Goal: Transaction & Acquisition: Purchase product/service

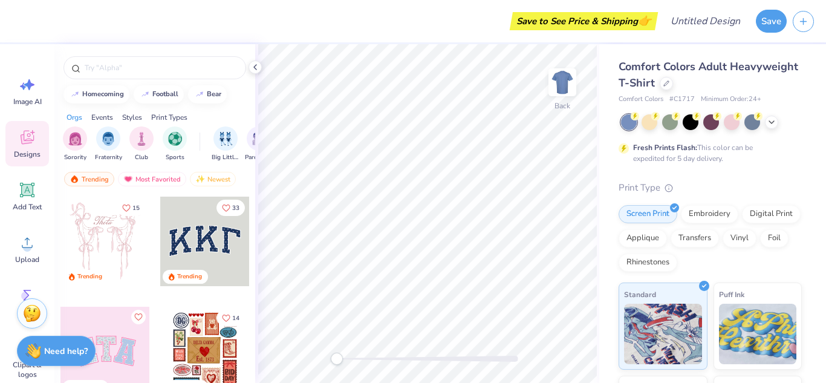
click at [100, 120] on div "Events" at bounding box center [102, 117] width 22 height 11
click at [127, 116] on div "Styles" at bounding box center [132, 117] width 20 height 11
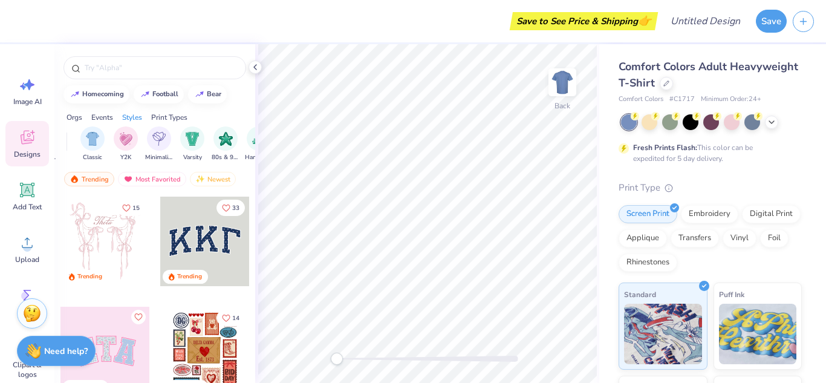
scroll to position [0, 634]
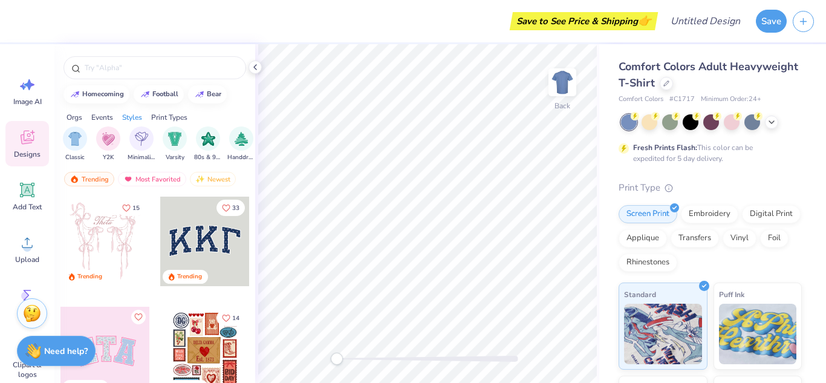
click at [126, 146] on div "Classic Y2K Minimalist Varsity 80s & 90s Handdrawn Cartoons Grunge Typography 6…" at bounding box center [231, 144] width 337 height 36
click at [143, 134] on img "filter for Minimalist" at bounding box center [141, 138] width 13 height 14
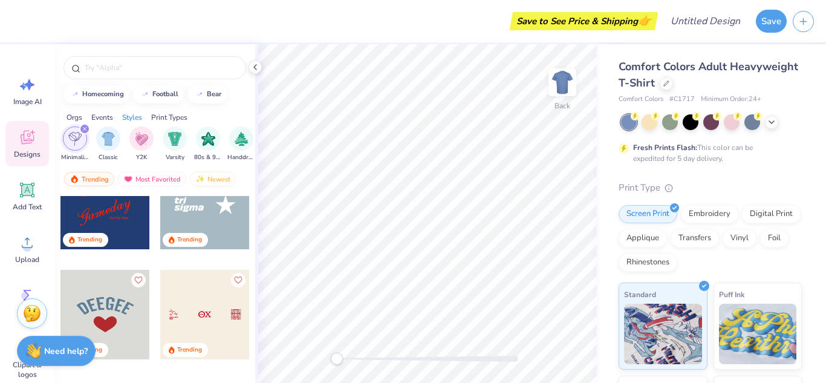
scroll to position [0, 0]
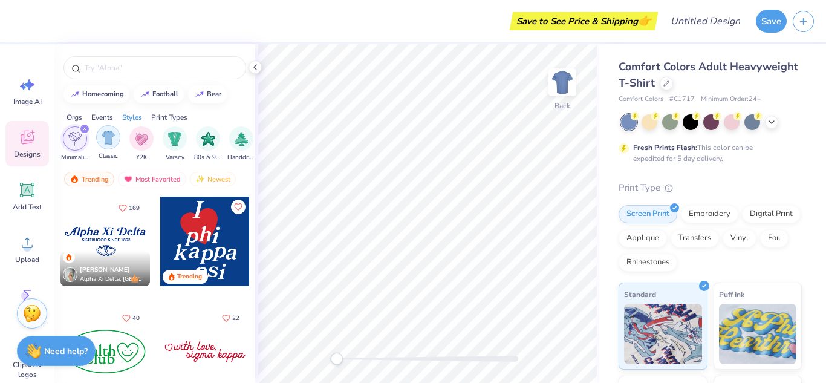
click at [105, 136] on img "filter for Classic" at bounding box center [109, 138] width 14 height 14
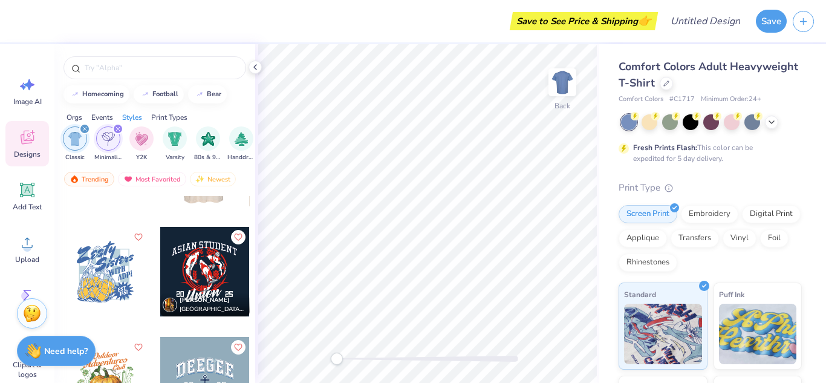
scroll to position [12562, 0]
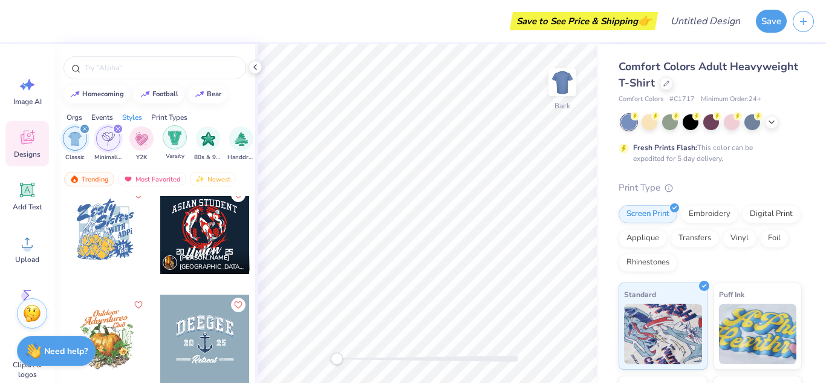
click at [179, 135] on img "filter for Varsity" at bounding box center [175, 138] width 14 height 14
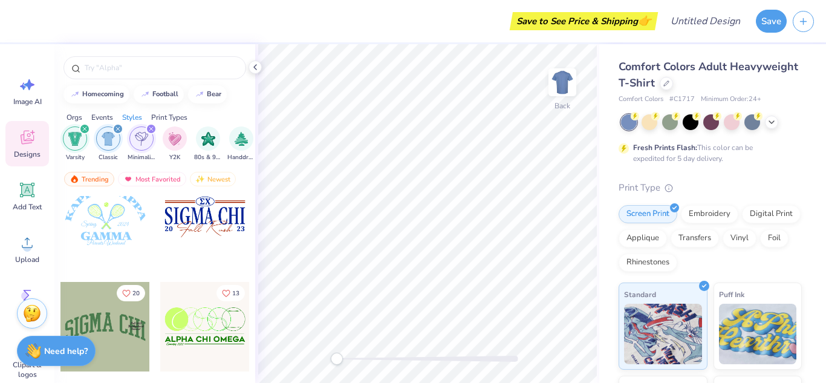
scroll to position [6188, 0]
click at [200, 227] on div at bounding box center [205, 219] width 90 height 90
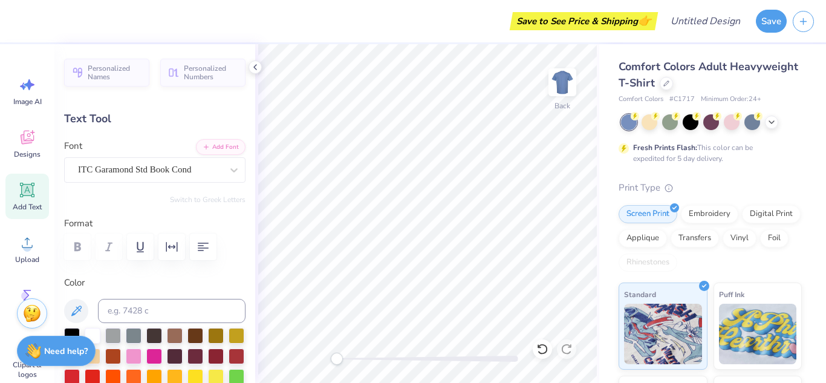
scroll to position [0, 0]
type textarea "S"
type textarea "g"
type textarea "Gu"
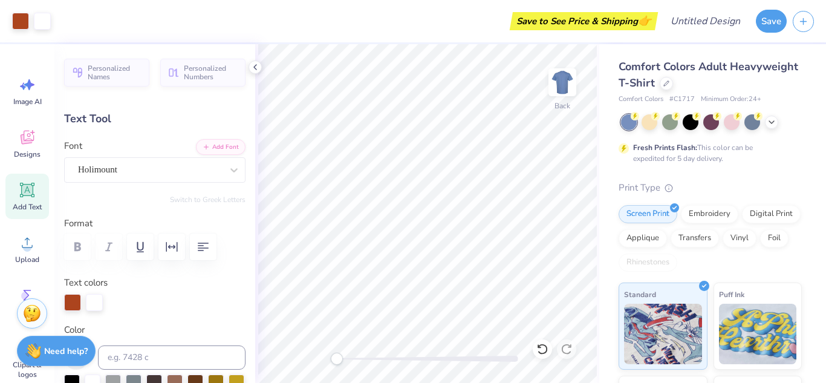
type input "7.93"
type input "2.32"
type input "6.53"
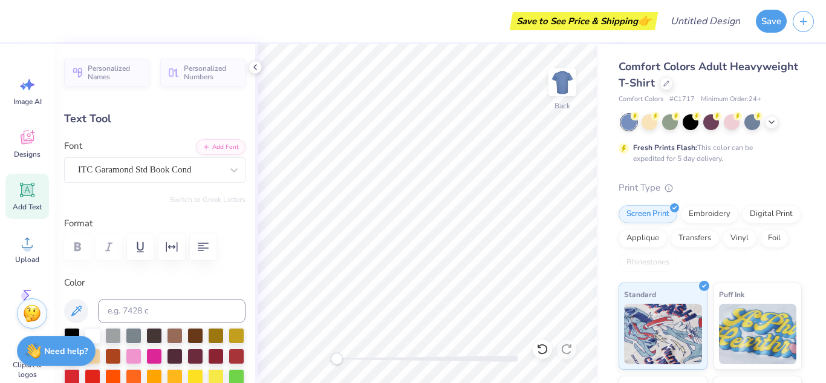
type input "2.91"
type input "2.50"
type input "4.75"
type textarea "[PERSON_NAME] GIRLS"
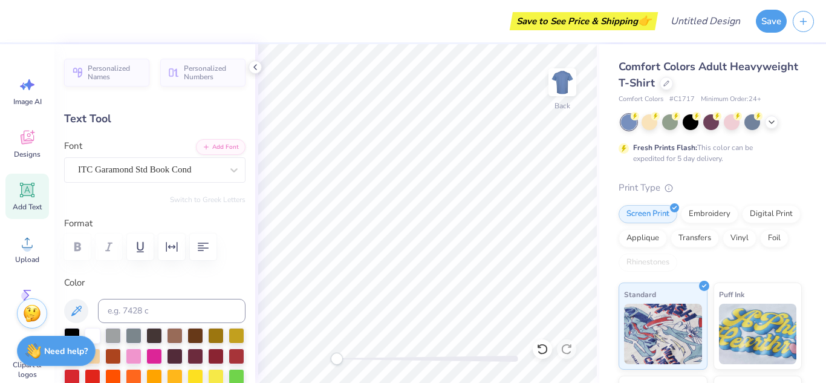
scroll to position [0, 2]
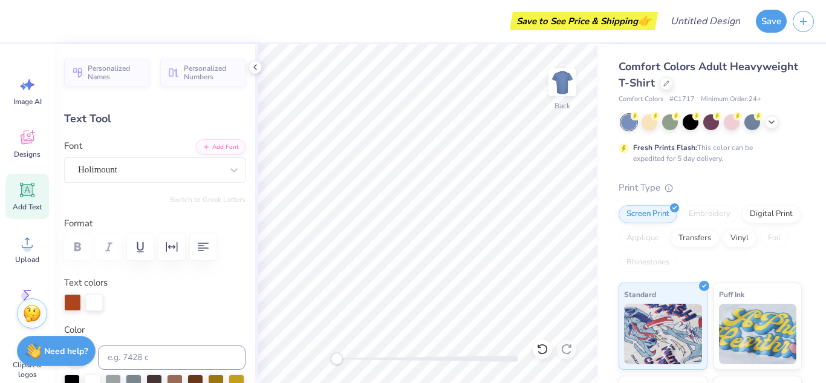
type input "7.93"
type input "2.32"
type input "6.53"
type textarea "Basketball Rush"
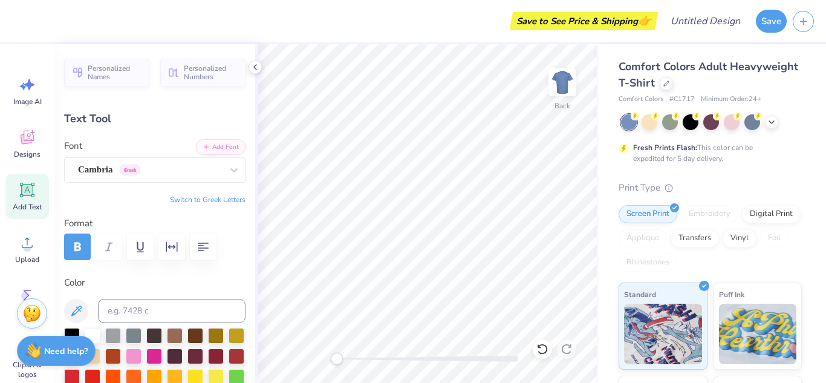
type input "1.07"
type input "0.71"
type input "7.38"
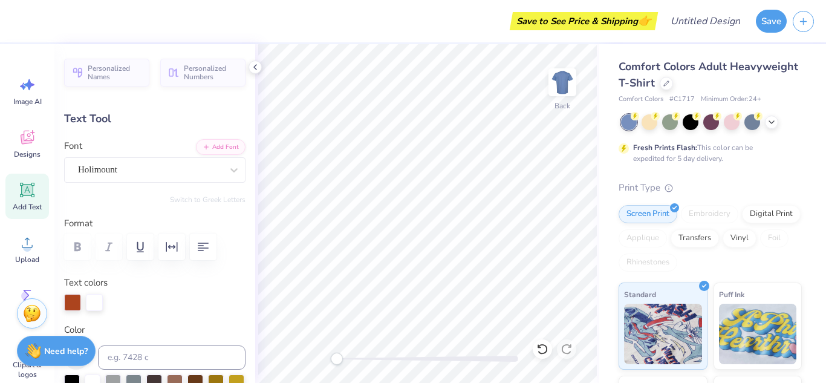
type input "13.91"
type input "2.37"
type input "6.24"
type textarea "Basketball"
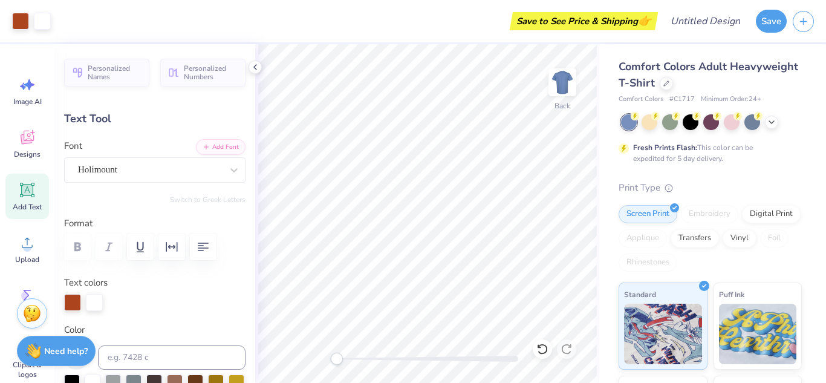
type input "9.68"
type input "2.36"
type input "11.32"
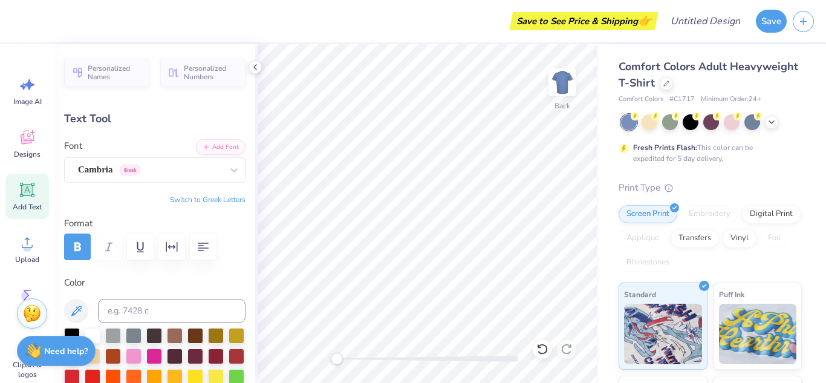
type input "1.07"
type input "0.71"
type input "7.38"
type textarea "26"
type input "1.10"
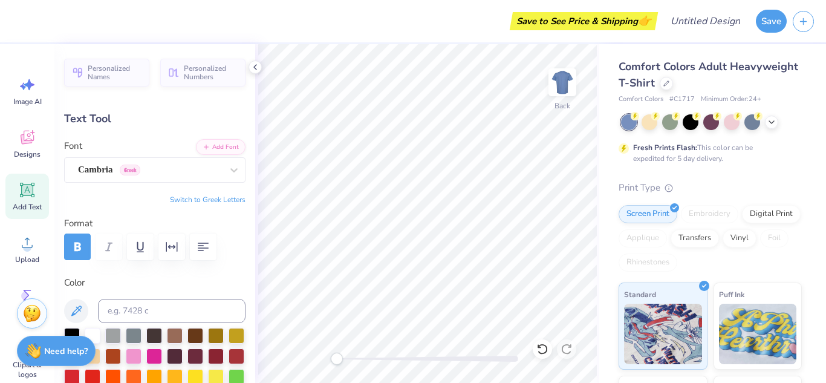
type textarea "25"
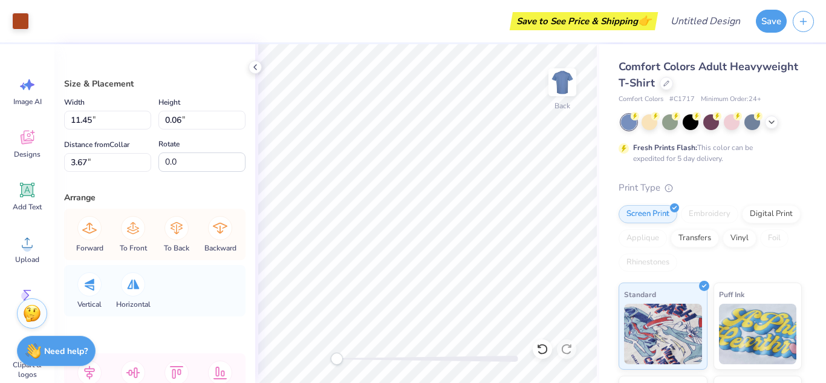
click at [761, 125] on div at bounding box center [711, 122] width 181 height 16
click at [770, 123] on icon at bounding box center [772, 121] width 10 height 10
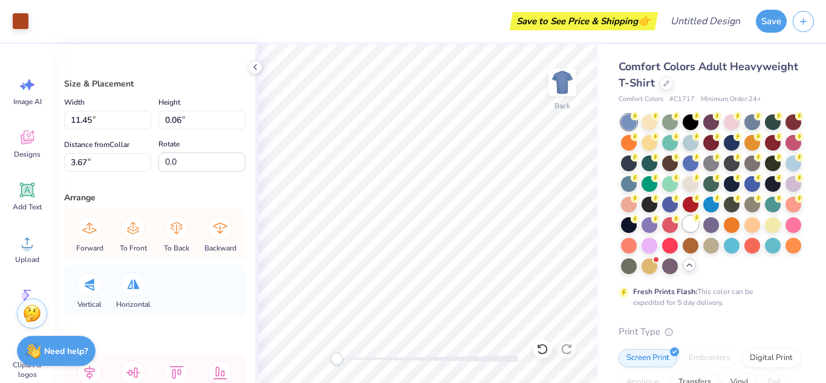
click at [688, 224] on div at bounding box center [691, 224] width 16 height 16
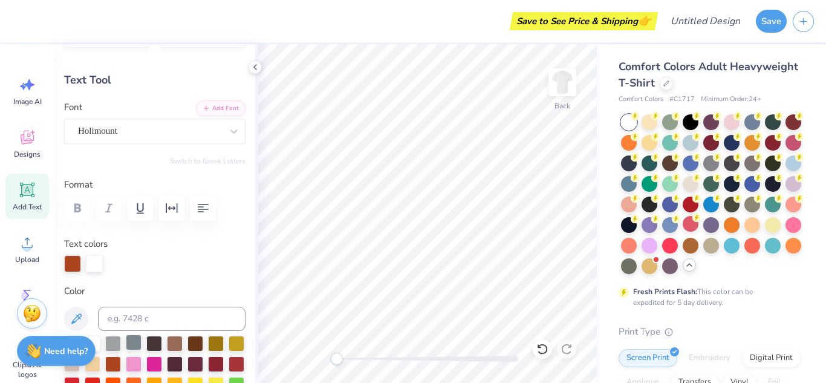
scroll to position [44, 0]
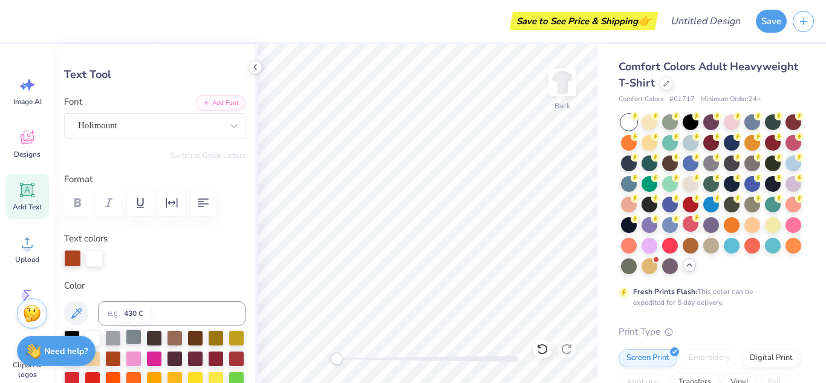
click at [130, 340] on div at bounding box center [134, 337] width 16 height 16
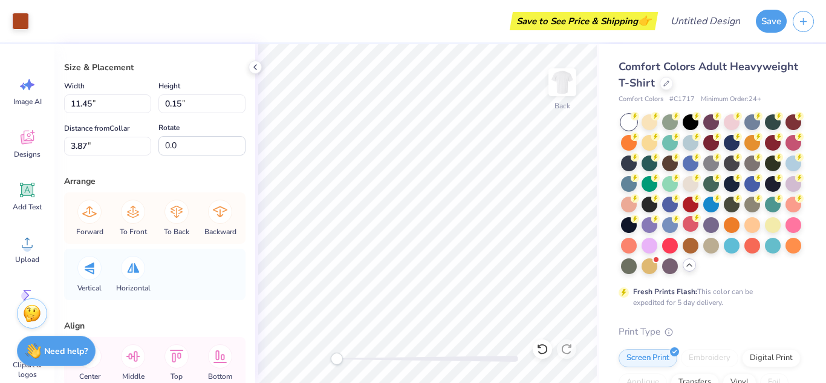
scroll to position [0, 0]
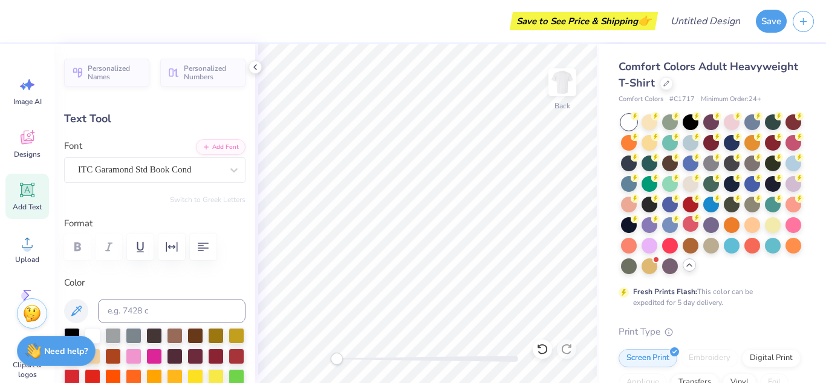
type input "14.17"
type input "2.41"
type input "4.79"
click at [72, 328] on div at bounding box center [72, 335] width 16 height 16
type input "1.25"
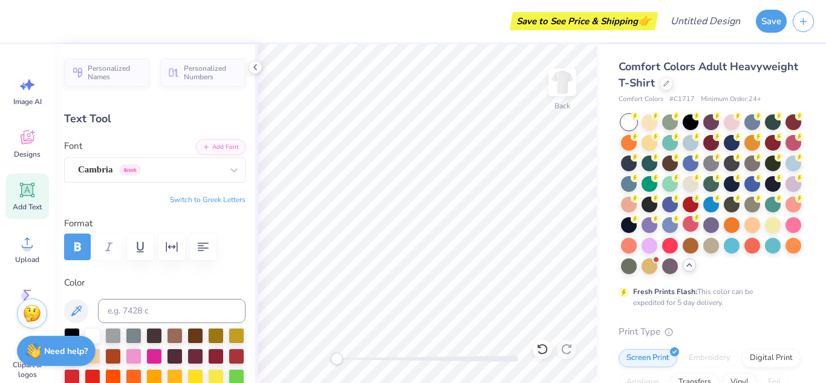
type input "0.85"
type input "3.39"
click at [547, 357] on div at bounding box center [542, 348] width 19 height 19
type textarea "g"
type textarea "GGB"
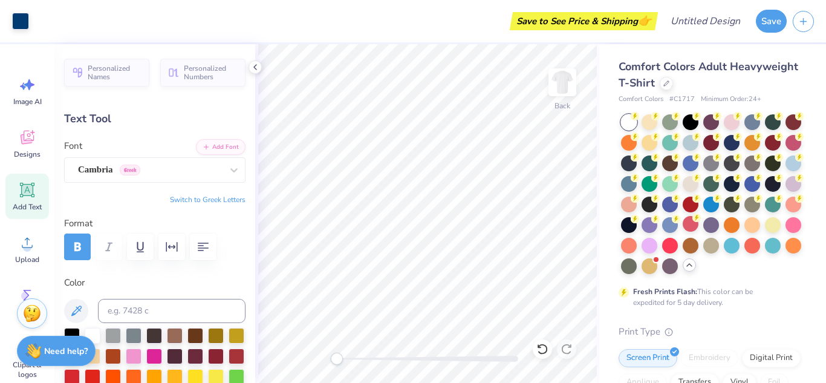
type input "1.07"
type input "0.71"
type input "7.46"
click at [69, 330] on div at bounding box center [72, 335] width 16 height 16
type input "1.09"
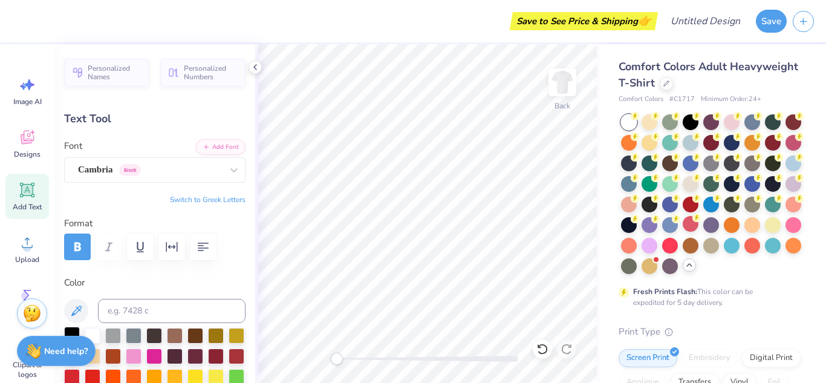
type input "0.68"
type input "7.44"
click at [71, 332] on div at bounding box center [72, 335] width 16 height 16
type input "2.26"
type input "0.83"
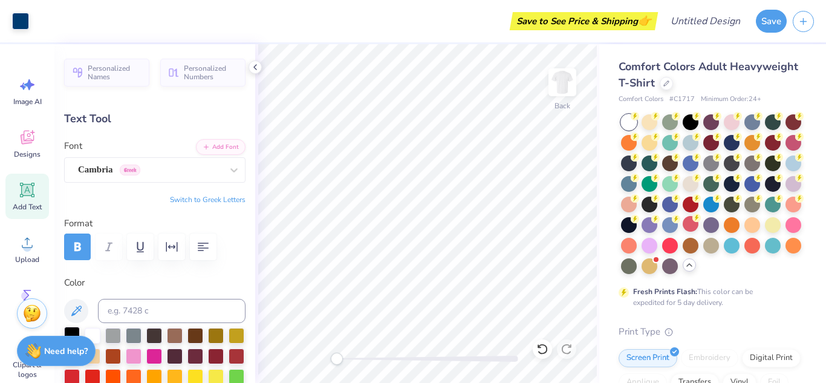
type input "3.47"
type input "1.70"
type input "0.63"
type input "3.68"
click at [75, 328] on div at bounding box center [72, 335] width 16 height 16
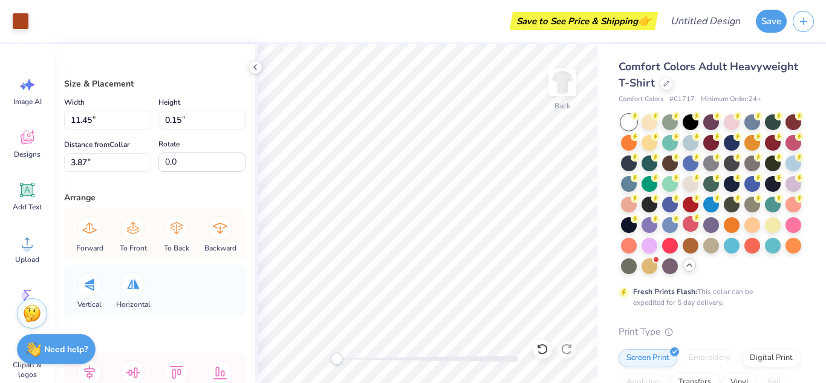
click at [61, 348] on strong "Need help?" at bounding box center [66, 349] width 44 height 11
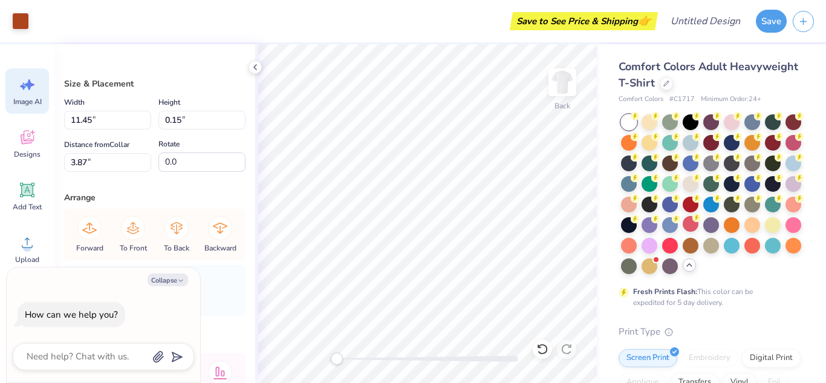
click at [41, 99] on span "Image AI" at bounding box center [27, 102] width 28 height 10
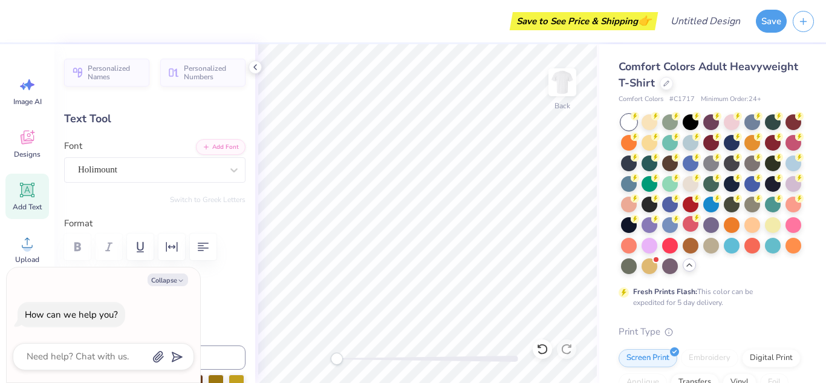
type textarea "x"
type textarea "asketball"
type textarea "x"
type textarea "basketball"
type textarea "x"
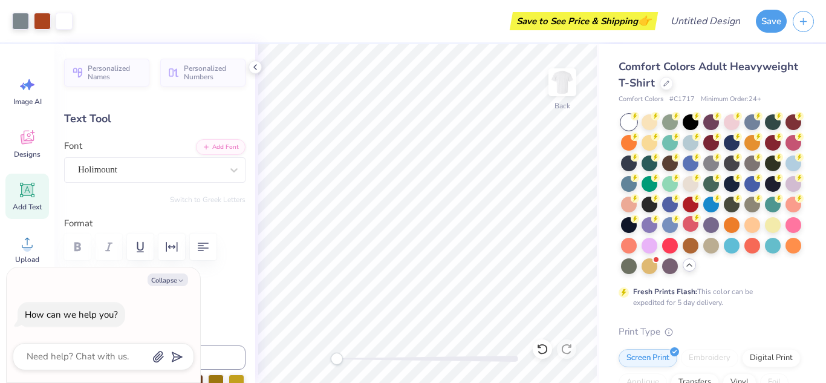
type input "5.84"
type input "1.20"
type input "7.14"
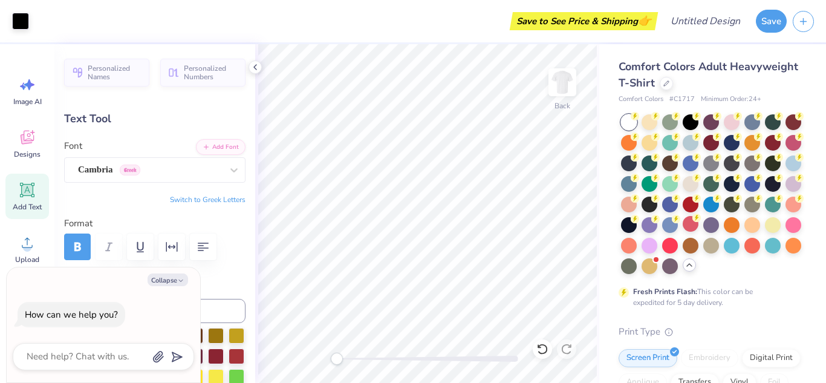
type textarea "x"
type input "1.09"
type input "0.68"
type input "7.44"
type textarea "x"
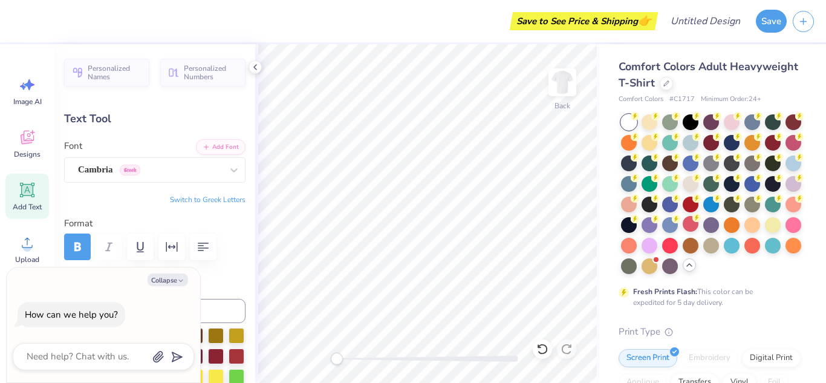
type input "1.07"
type input "0.71"
type input "7.46"
type textarea "x"
type input "14.17"
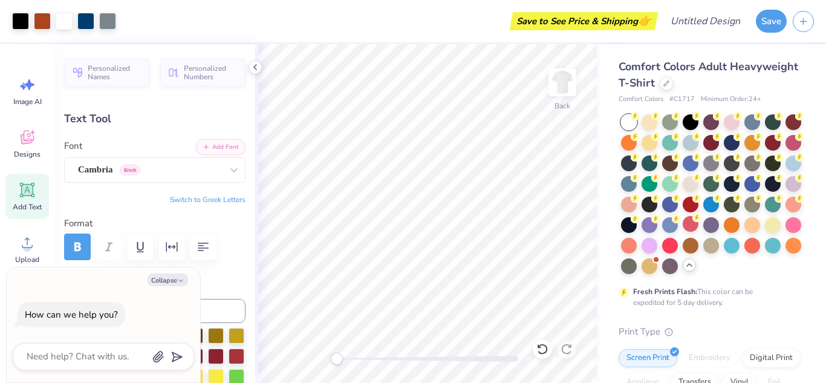
type input "2.41"
type input "4.79"
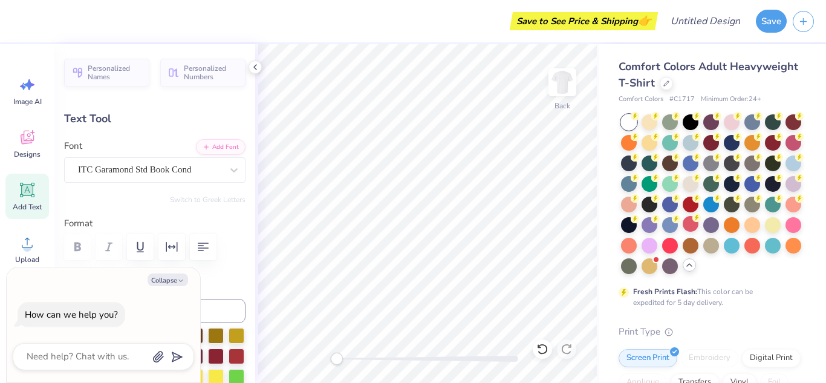
scroll to position [0, 2]
click at [43, 19] on div at bounding box center [42, 19] width 17 height 17
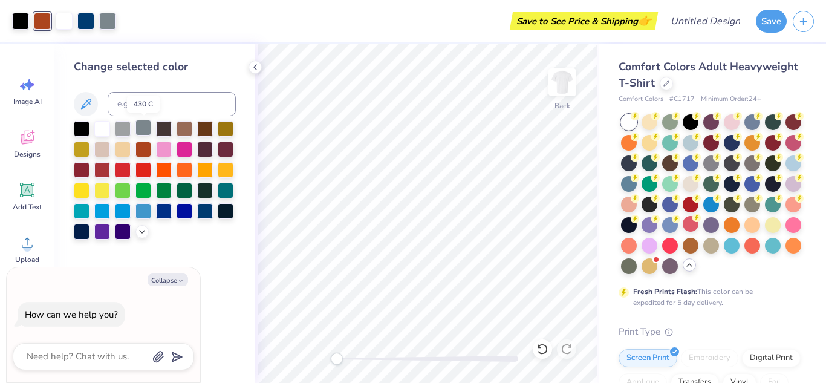
click at [138, 129] on div at bounding box center [143, 128] width 16 height 16
click at [126, 129] on div at bounding box center [123, 128] width 16 height 16
click at [156, 131] on div at bounding box center [164, 128] width 16 height 16
click at [142, 131] on div at bounding box center [143, 128] width 16 height 16
click at [84, 13] on div at bounding box center [85, 19] width 17 height 17
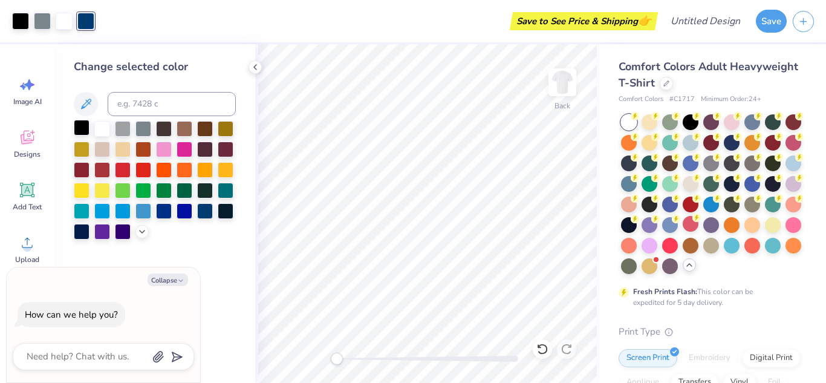
click at [79, 126] on div at bounding box center [82, 128] width 16 height 16
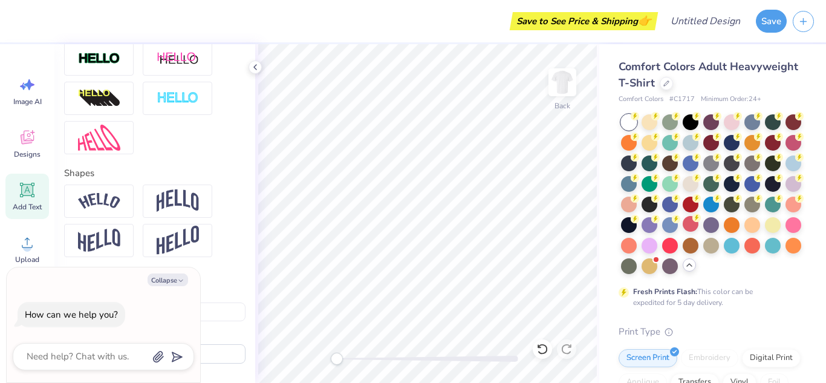
scroll to position [361, 0]
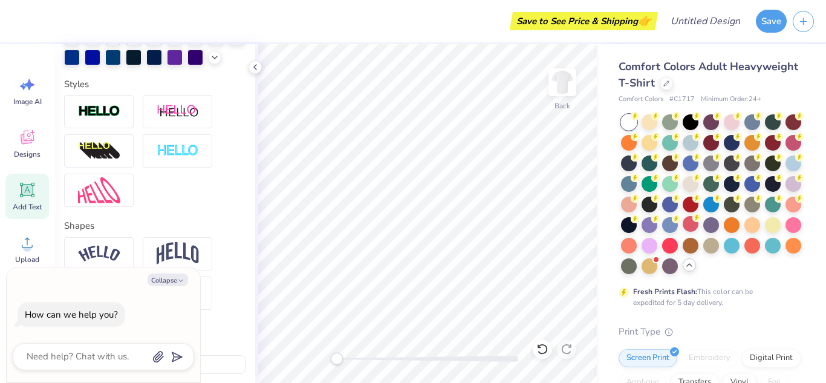
type textarea "x"
type input "5.07"
click at [458, 148] on body "Save to See Price & Shipping 👉 Design Title Save Image AI Designs Add Text Uplo…" at bounding box center [413, 191] width 826 height 383
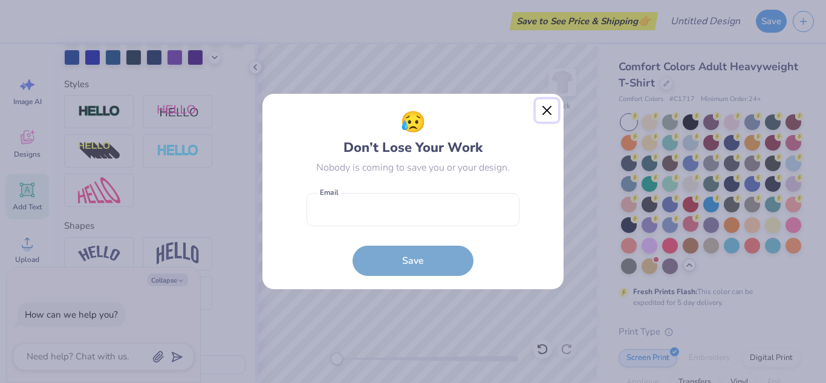
click at [546, 109] on button "Close" at bounding box center [547, 110] width 23 height 23
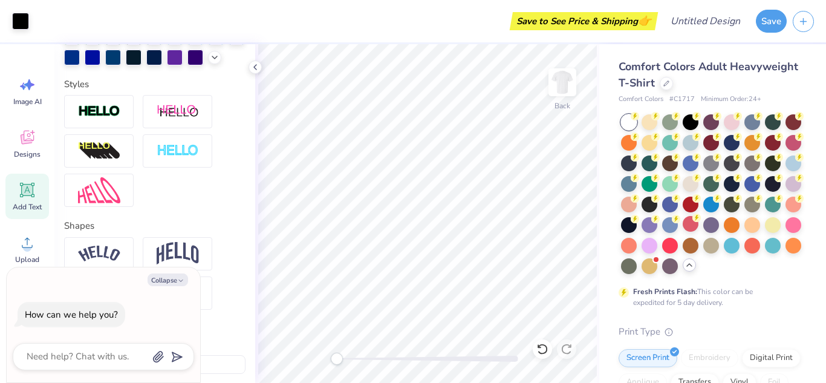
type textarea "x"
type input "4.52"
type textarea "x"
type input "5.07"
type textarea "x"
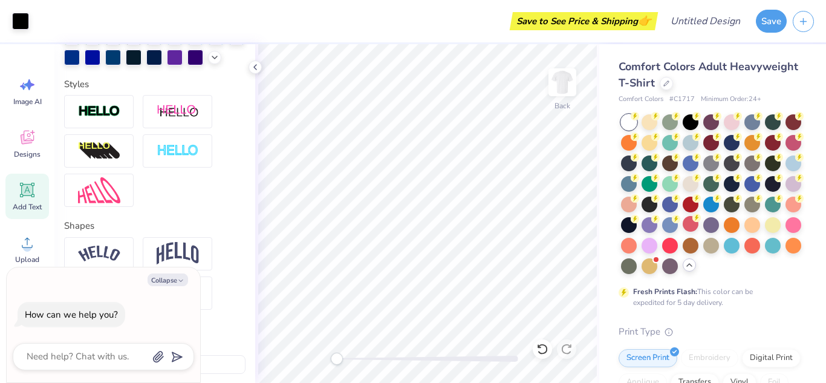
type input "4.77"
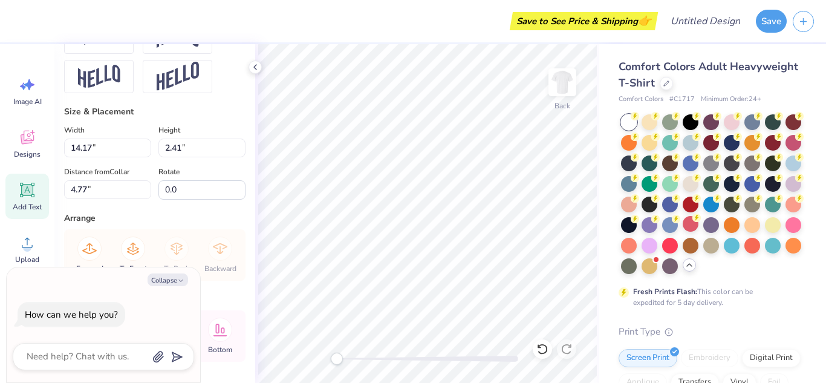
scroll to position [616, 0]
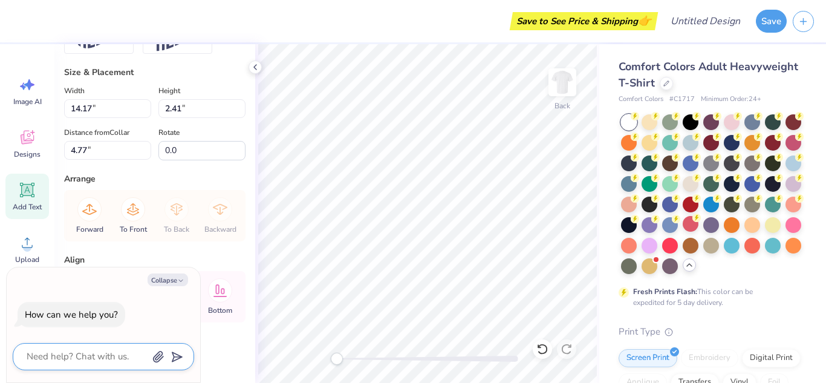
click at [100, 351] on textarea at bounding box center [86, 356] width 123 height 16
type textarea "m"
type textarea "x"
type textarea "mk"
type textarea "x"
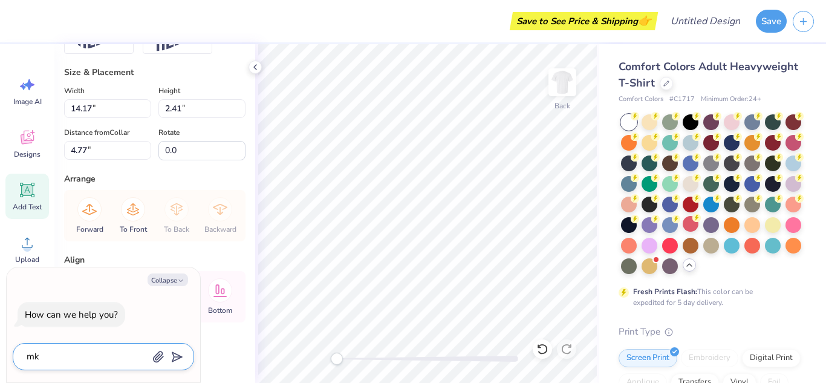
type textarea "mke"
type textarea "x"
type textarea "make"
type textarea "x"
type textarea "make t"
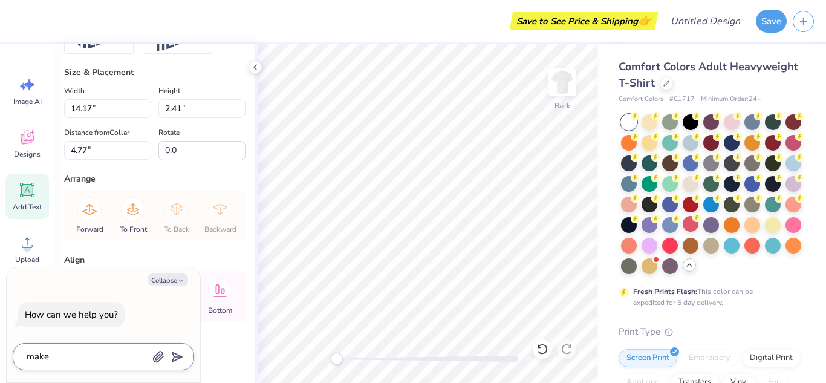
type textarea "x"
type textarea "make th"
type textarea "x"
type textarea "make the"
type textarea "x"
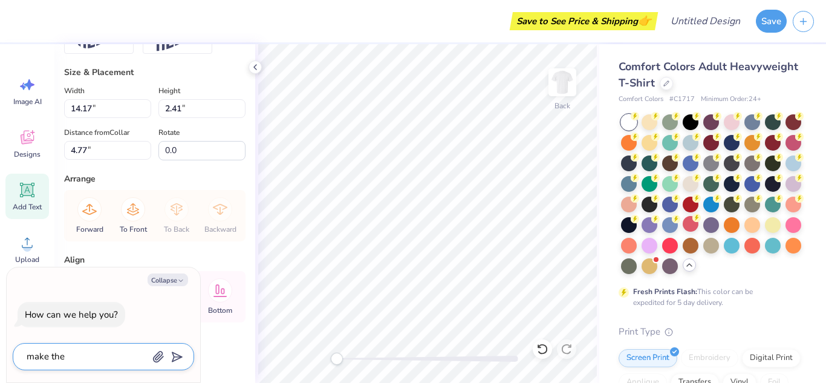
type textarea "make the"
type textarea "x"
type textarea "make the f"
type textarea "x"
type textarea "make the fo"
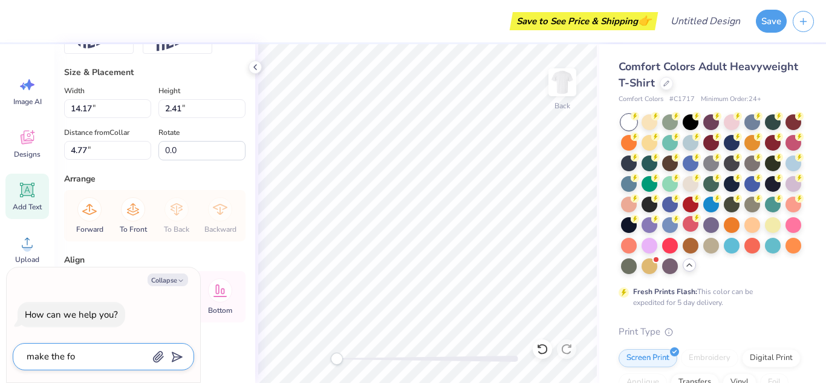
type textarea "x"
type textarea "make the fon"
type textarea "x"
type textarea "make the font"
type textarea "x"
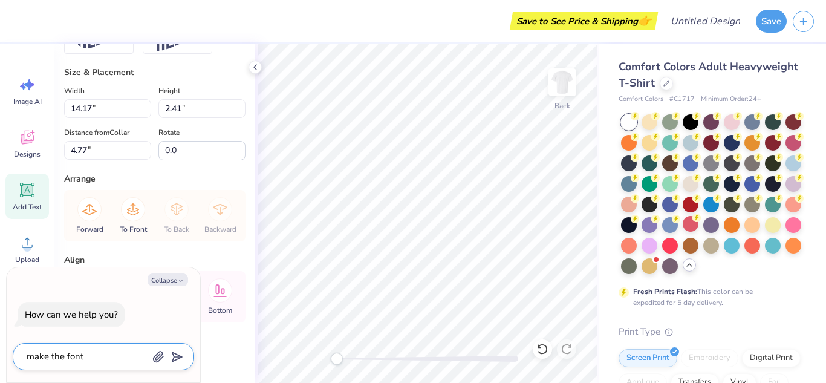
type textarea "make the font"
type textarea "x"
type textarea "make the font m"
type textarea "x"
type textarea "make the font"
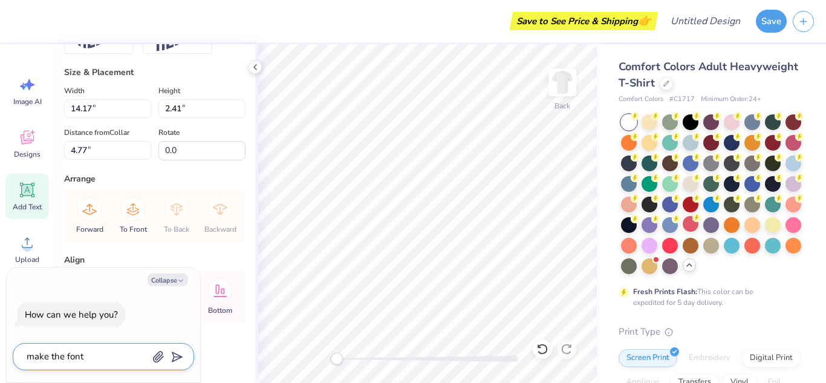
type textarea "x"
type textarea "make the font s"
type textarea "x"
type textarea "make the font sm"
type textarea "x"
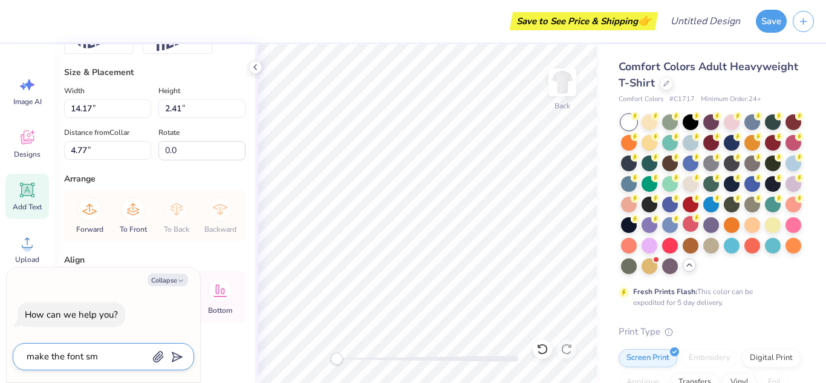
type textarea "make the font sma"
type textarea "x"
type textarea "make the font smal"
type textarea "x"
type textarea "make the font small"
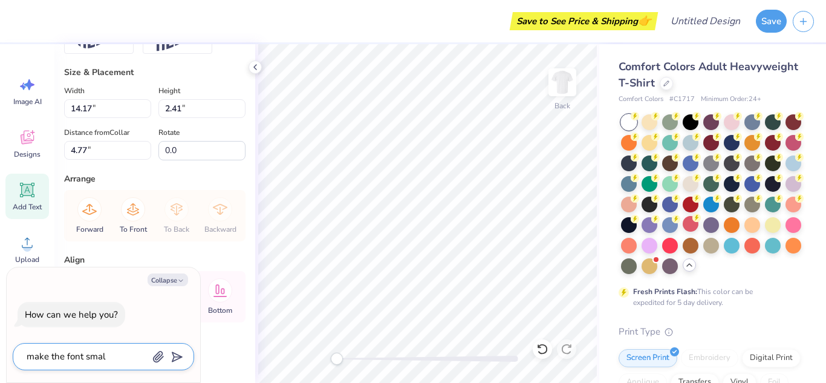
type textarea "x"
type textarea "make the font smalle"
type textarea "x"
type textarea "make the font smaller"
type textarea "x"
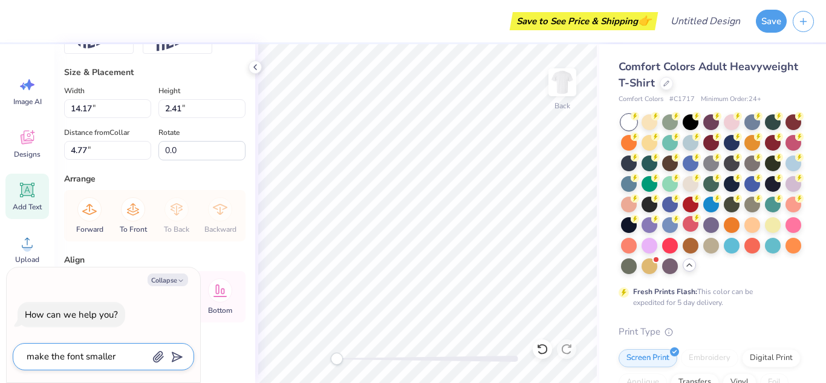
type textarea "make the font smaller"
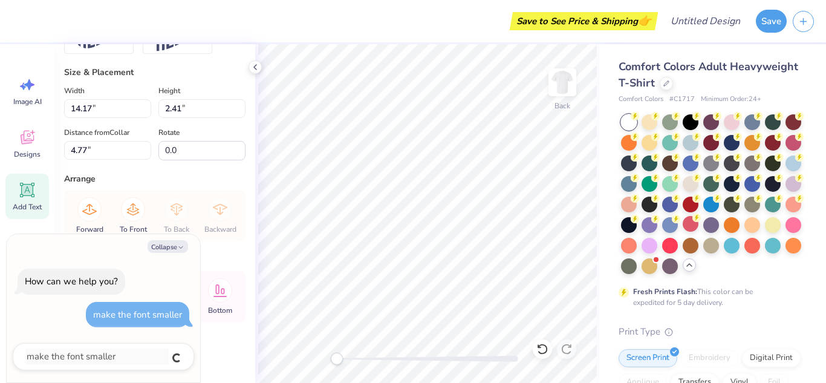
type textarea "x"
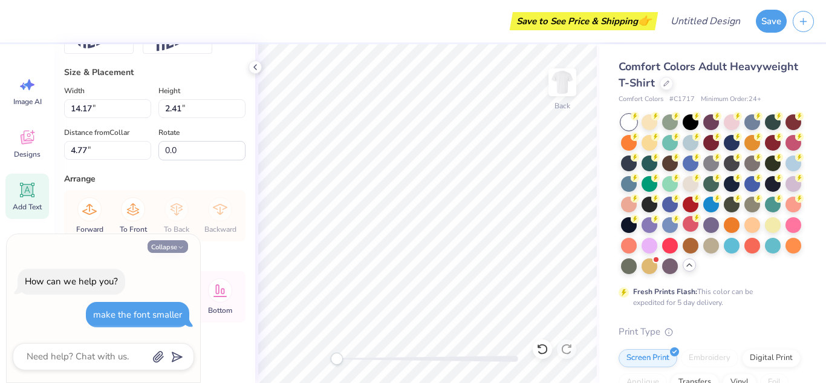
click at [168, 249] on button "Collapse" at bounding box center [168, 246] width 41 height 13
type textarea "x"
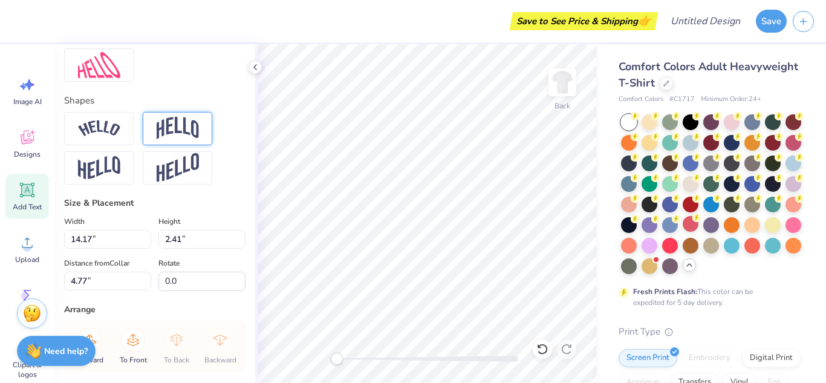
scroll to position [476, 0]
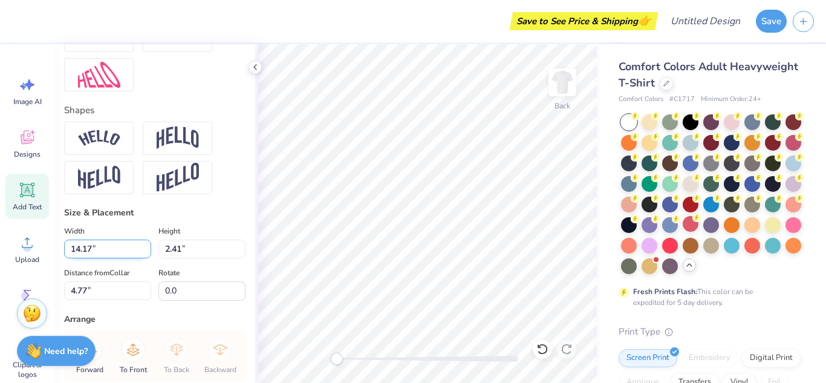
click at [90, 248] on input "14.17" at bounding box center [107, 249] width 87 height 19
click at [153, 252] on div "Width 14.17 14.17 " Height 2.41 2.41 "" at bounding box center [154, 241] width 181 height 34
click at [146, 251] on input "14.16" at bounding box center [107, 249] width 87 height 19
click at [146, 251] on input "14.15" at bounding box center [107, 249] width 87 height 19
click at [146, 251] on input "14.14" at bounding box center [107, 249] width 87 height 19
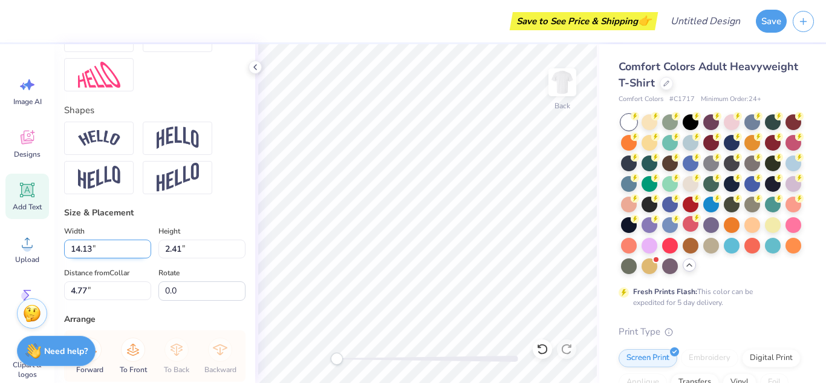
click at [146, 251] on input "14.13" at bounding box center [107, 249] width 87 height 19
click at [146, 251] on input "14.12" at bounding box center [107, 249] width 87 height 19
click at [146, 251] on input "14.11" at bounding box center [107, 249] width 87 height 19
click at [146, 251] on input "14.1" at bounding box center [107, 249] width 87 height 19
type input "13.91"
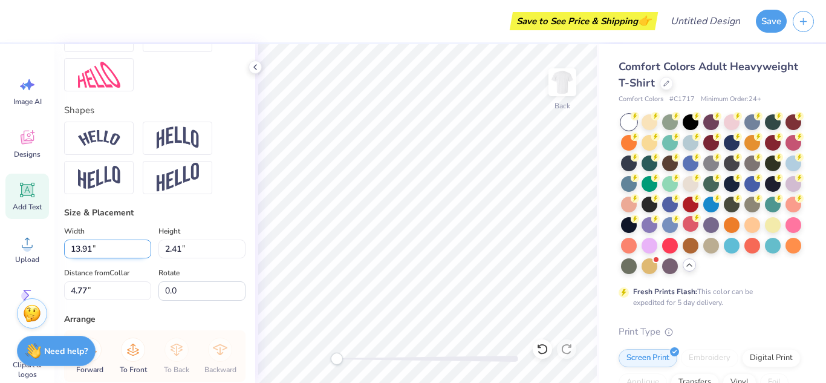
click at [146, 251] on input "13.91" at bounding box center [107, 249] width 87 height 19
click at [132, 224] on div "Width 13.91 13.91 "" at bounding box center [107, 241] width 87 height 34
type input "2.37"
type input "4.79"
click at [119, 251] on input "13.91" at bounding box center [107, 249] width 87 height 19
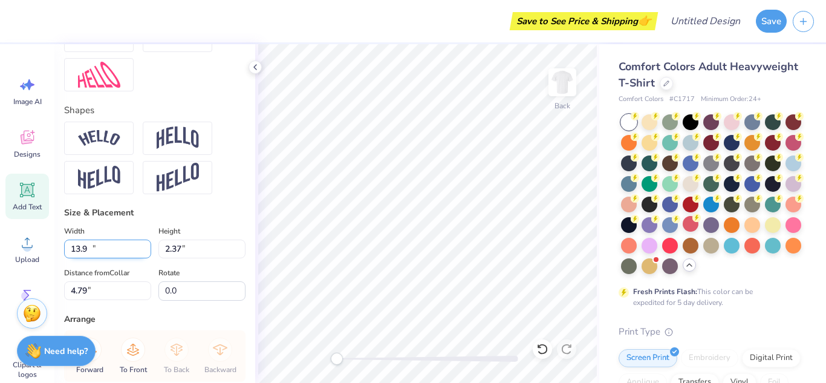
click at [148, 249] on input "13.9" at bounding box center [107, 249] width 87 height 19
click at [148, 249] on input "13.89" at bounding box center [107, 249] width 87 height 19
click at [148, 249] on input "13.88" at bounding box center [107, 249] width 87 height 19
click at [148, 249] on input "13.87" at bounding box center [107, 249] width 87 height 19
click at [148, 249] on input "13.86" at bounding box center [107, 249] width 87 height 19
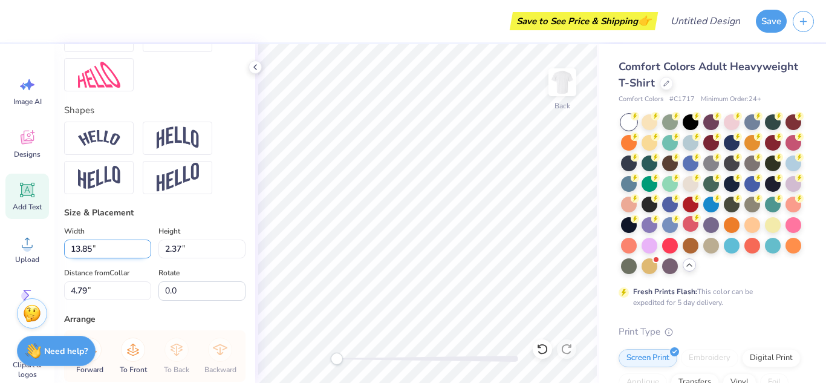
click at [148, 249] on input "13.85" at bounding box center [107, 249] width 87 height 19
click at [148, 249] on input "13.84" at bounding box center [107, 249] width 87 height 19
click at [148, 249] on input "13.83" at bounding box center [107, 249] width 87 height 19
click at [148, 249] on input "13.82" at bounding box center [107, 249] width 87 height 19
click at [148, 249] on input "13.81" at bounding box center [107, 249] width 87 height 19
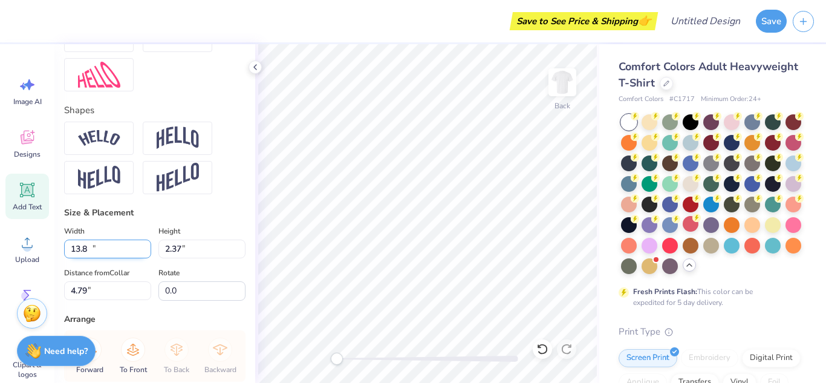
click at [148, 249] on input "13.8" at bounding box center [107, 249] width 87 height 19
click at [148, 249] on input "13.79" at bounding box center [107, 249] width 87 height 19
click at [148, 249] on input "13.78" at bounding box center [107, 249] width 87 height 19
click at [148, 249] on input "13.77" at bounding box center [107, 249] width 87 height 19
type input "13.22"
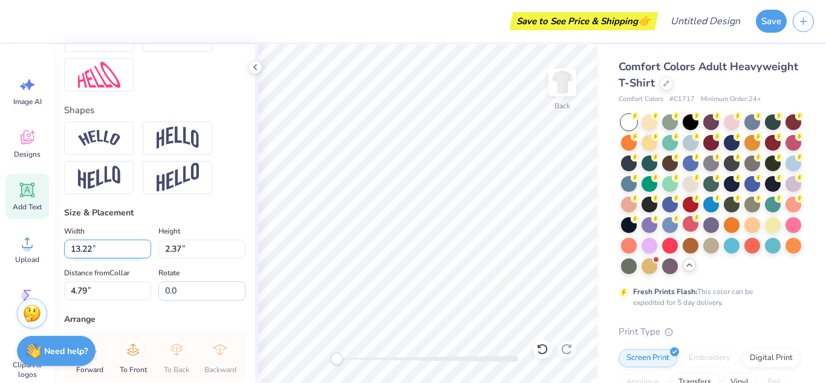
click at [148, 249] on input "13.22" at bounding box center [107, 249] width 87 height 19
type input "2.25"
type input "4.85"
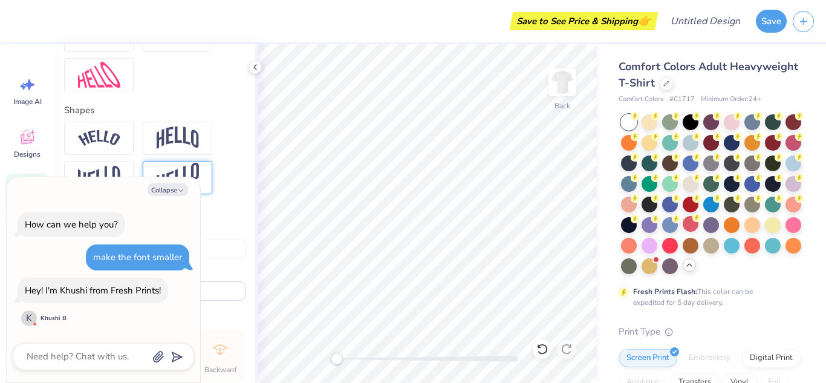
click at [177, 175] on img at bounding box center [178, 178] width 42 height 30
click at [168, 190] on button "Collapse" at bounding box center [168, 189] width 41 height 13
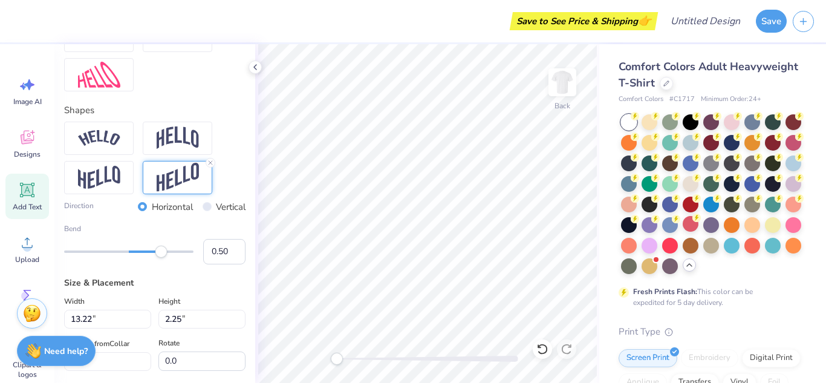
type textarea "x"
click at [543, 351] on icon at bounding box center [543, 349] width 12 height 12
type input "4.93"
drag, startPoint x: 103, startPoint y: 320, endPoint x: 53, endPoint y: 312, distance: 50.3
click at [53, 312] on div "Save to See Price & Shipping 👉 Design Title Save Image AI Designs Add Text Uplo…" at bounding box center [413, 191] width 826 height 383
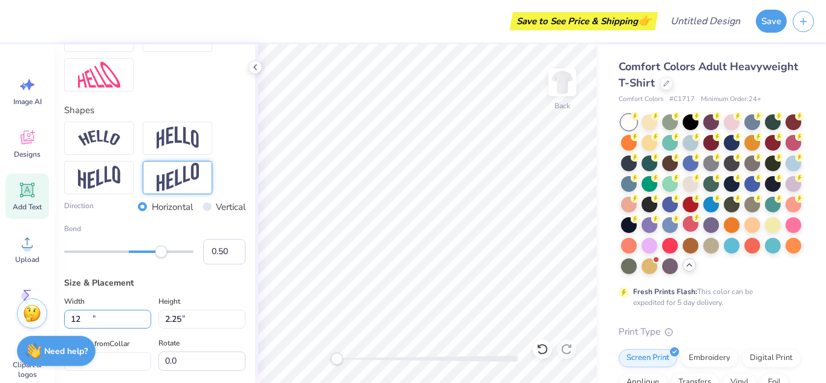
type input "12.00"
type input "2.04"
type input "5.03"
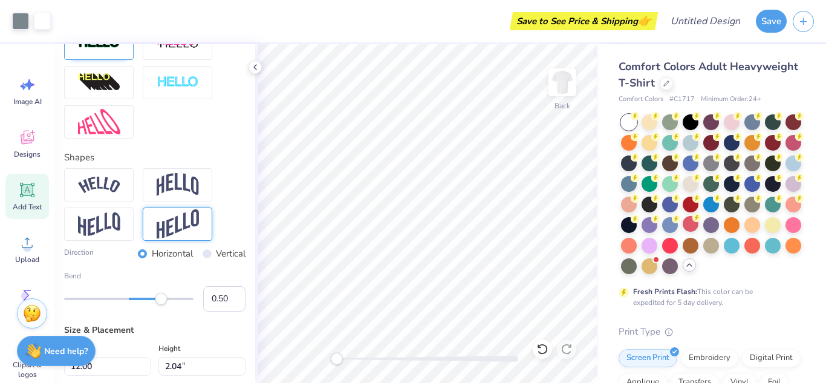
type input "5.84"
type input "1.20"
type input "7.18"
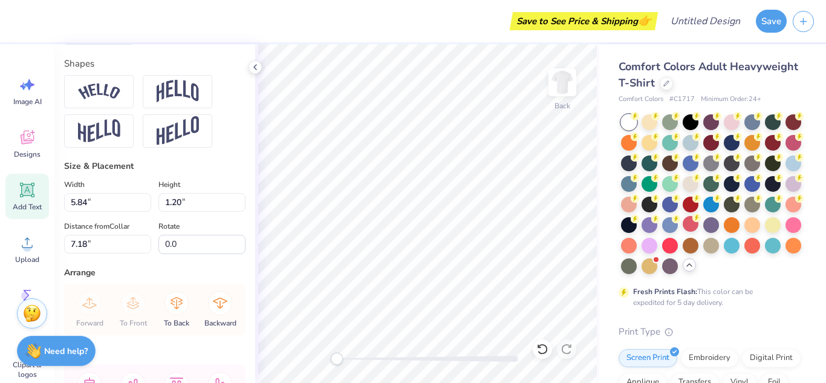
type input "1.09"
type input "0.68"
type input "7.48"
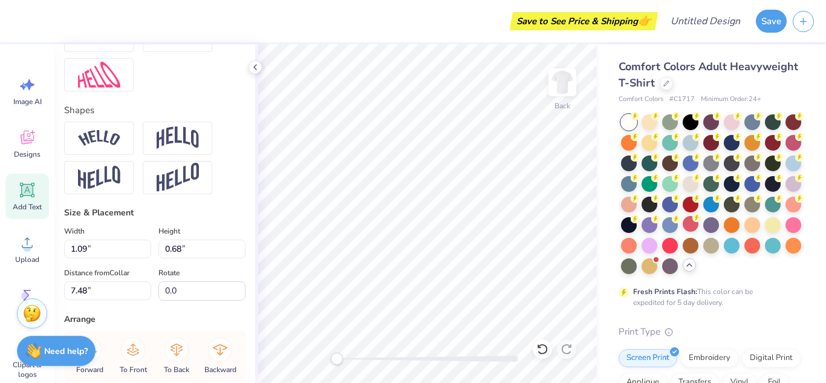
type input "1.07"
type input "0.71"
type input "7.14"
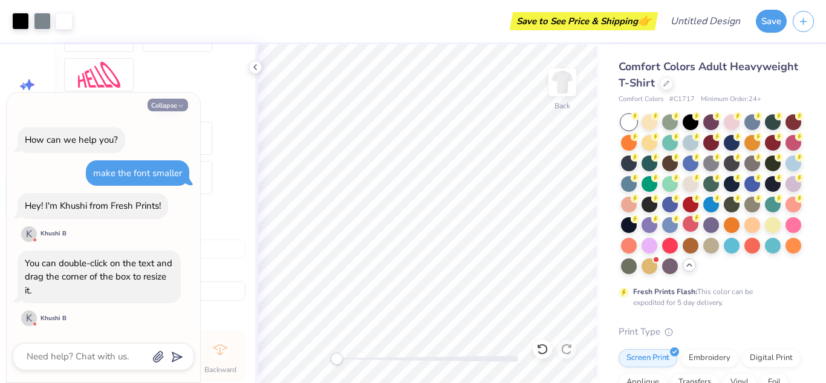
click at [183, 103] on icon "button" at bounding box center [180, 105] width 7 height 7
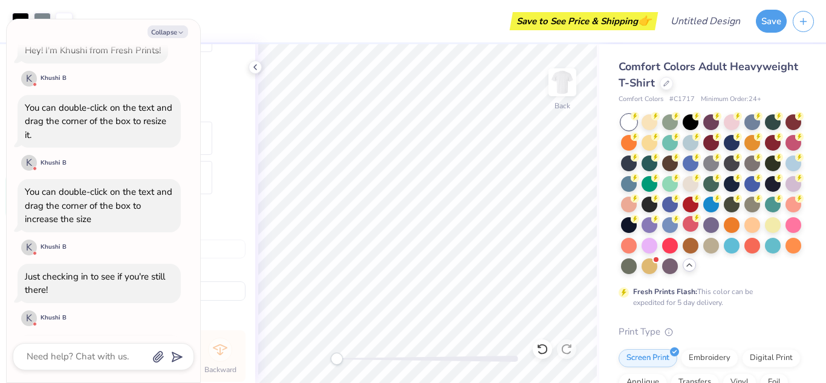
scroll to position [166, 0]
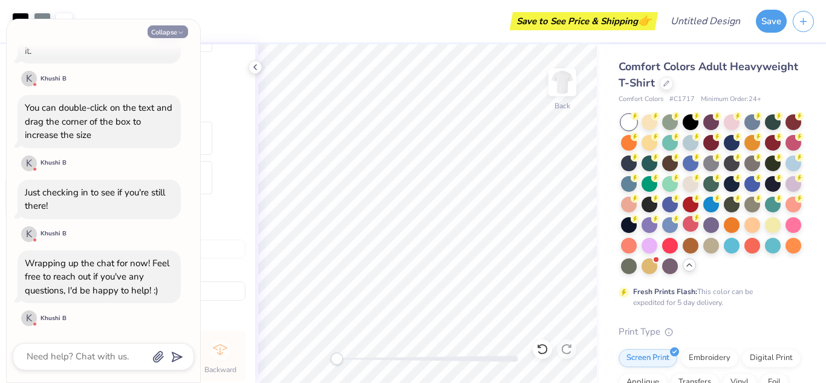
click at [169, 26] on button "Collapse" at bounding box center [168, 31] width 41 height 13
type textarea "x"
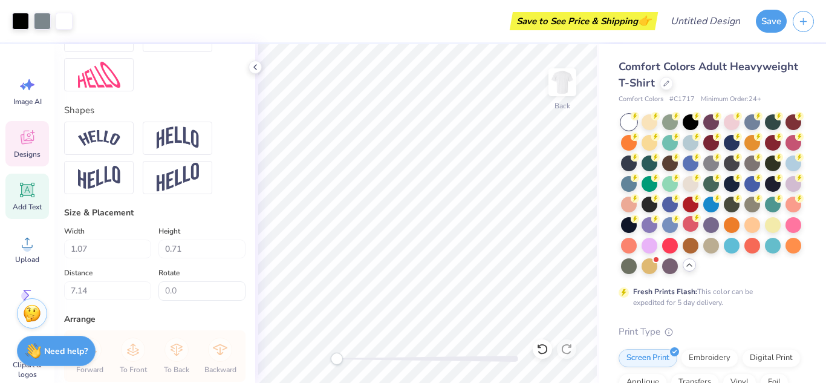
click at [27, 132] on icon at bounding box center [27, 137] width 18 height 18
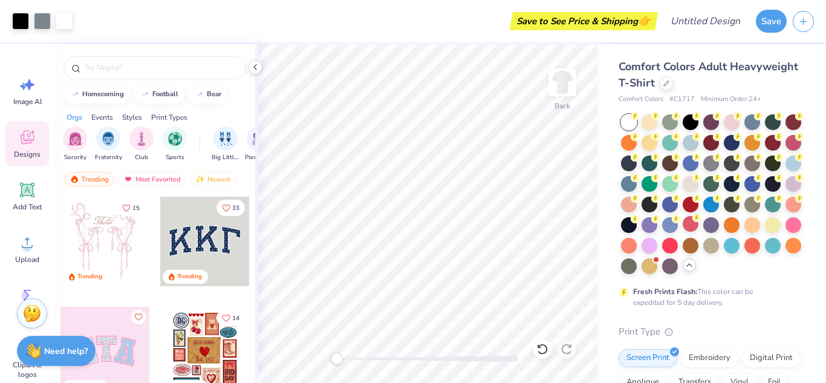
click at [138, 117] on div "Styles" at bounding box center [132, 117] width 20 height 11
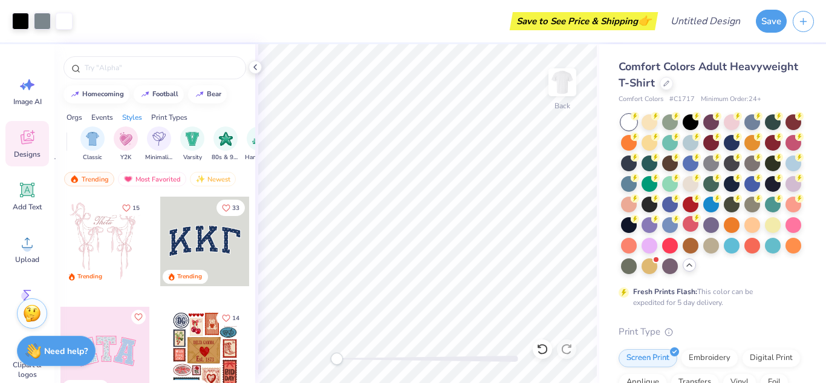
scroll to position [0, 634]
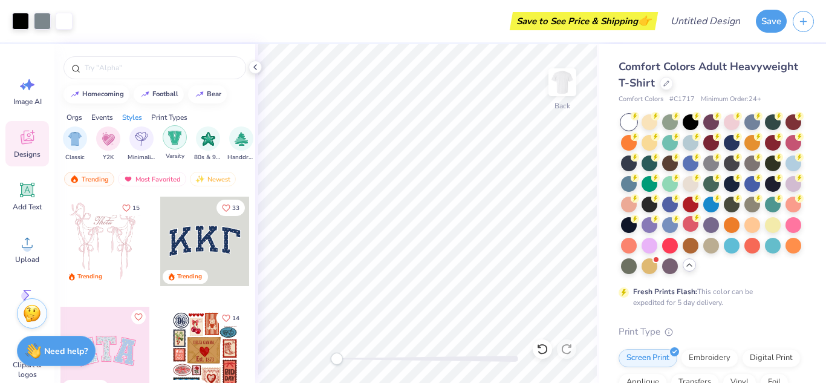
click at [175, 141] on img "filter for Varsity" at bounding box center [175, 138] width 14 height 14
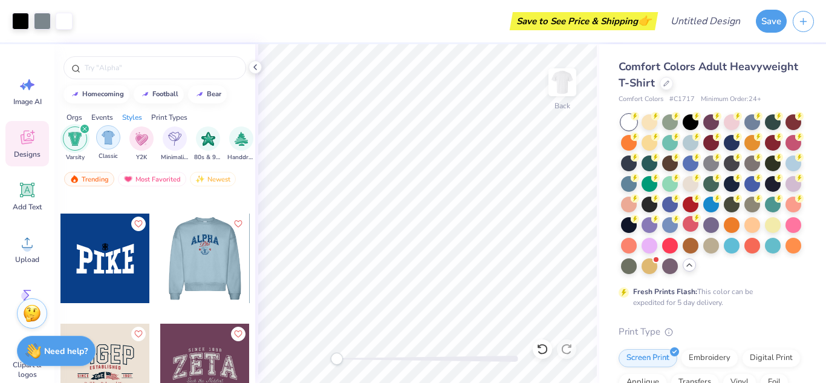
scroll to position [9482, 0]
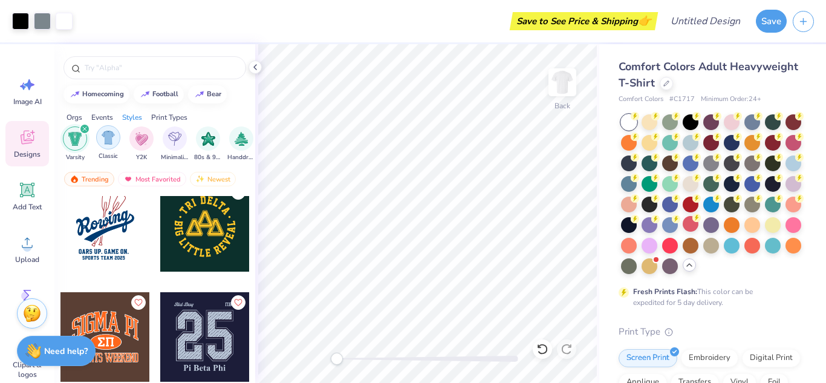
click at [111, 139] on img "filter for Classic" at bounding box center [109, 138] width 14 height 14
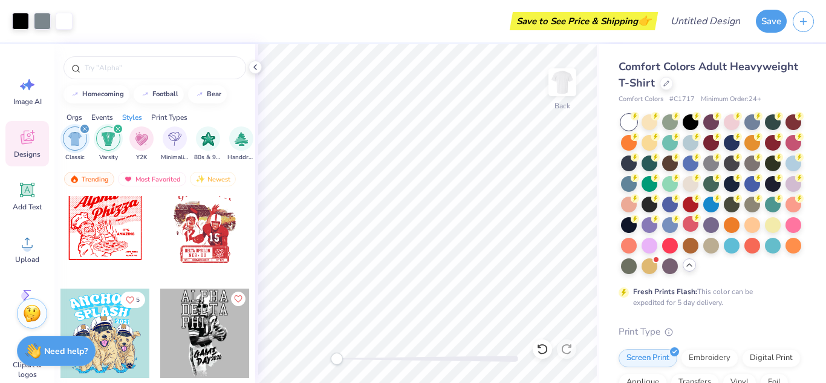
scroll to position [13635, 0]
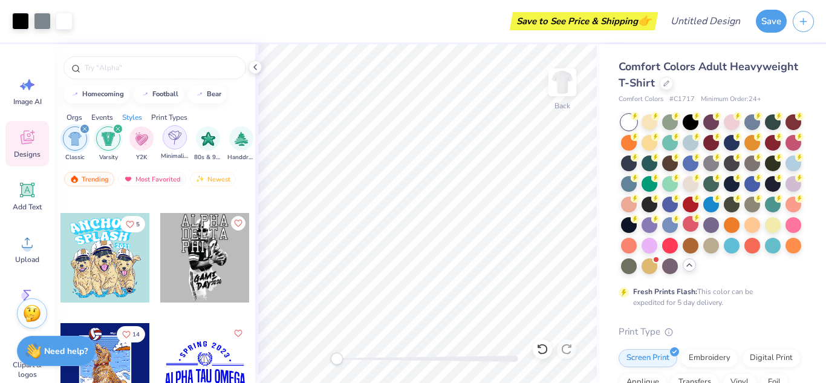
click at [180, 140] on img "filter for Minimalist" at bounding box center [174, 138] width 13 height 14
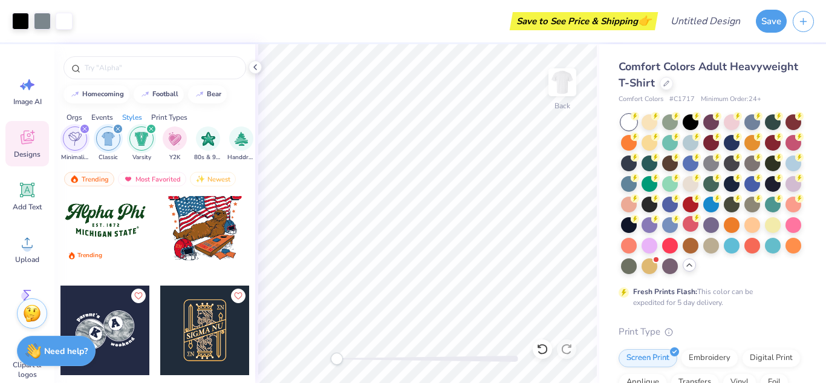
scroll to position [3213, 0]
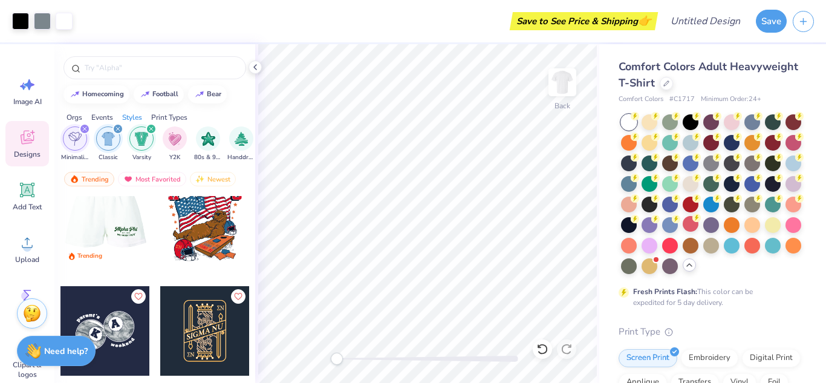
click at [60, 221] on div at bounding box center [16, 221] width 90 height 90
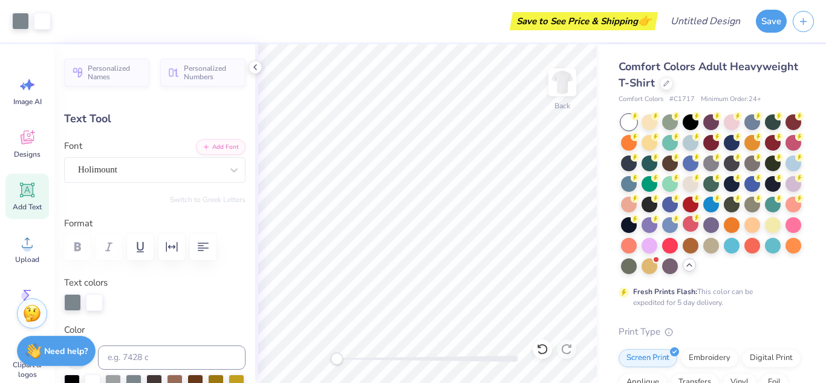
type input "5.84"
type input "1.20"
type input "6.88"
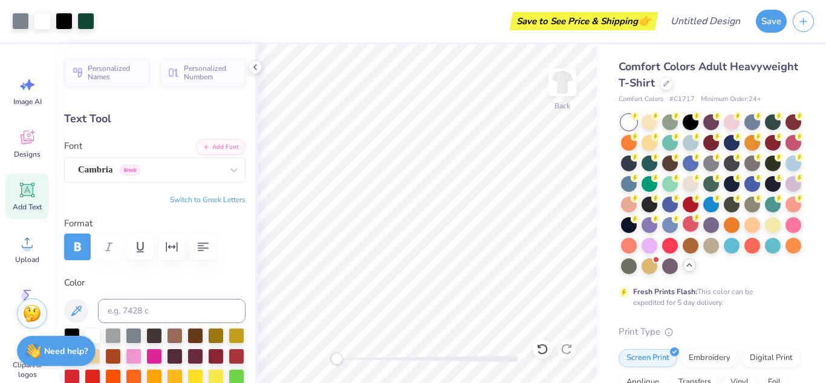
type input "1.09"
type input "0.68"
type input "7.15"
type input "1.07"
type input "0.71"
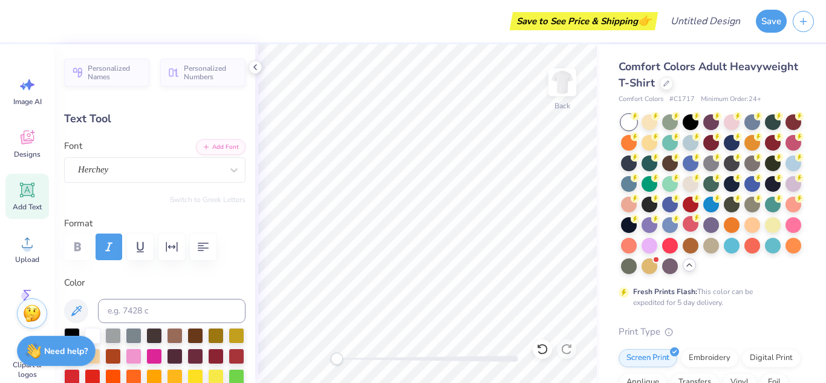
scroll to position [0, 1]
type textarea "A"
type textarea "Southside"
type input "5.85"
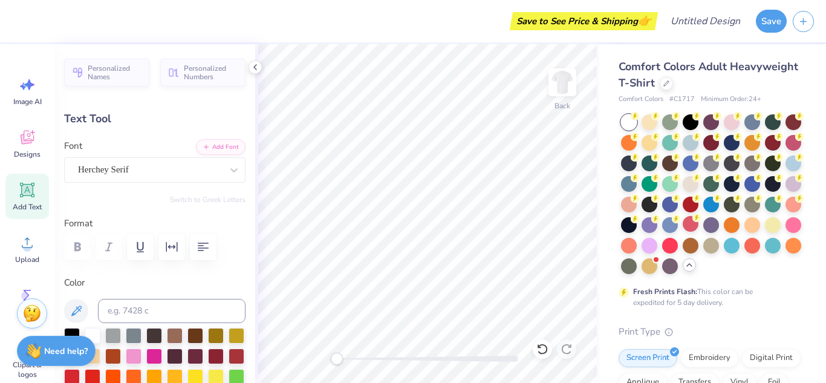
type input "0.87"
type input "5.39"
type textarea "M"
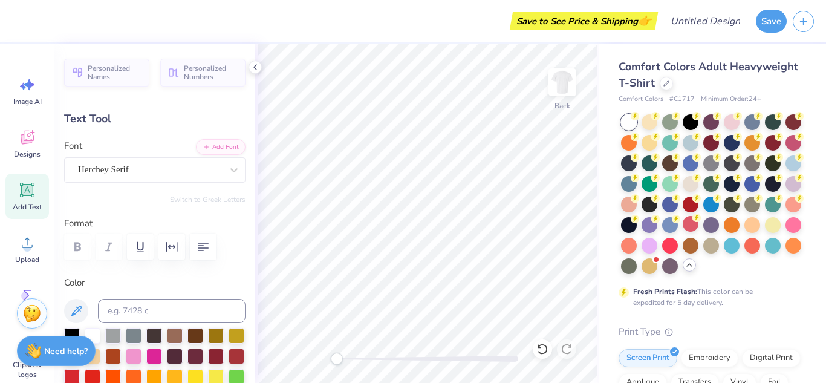
type textarea "basketball"
type input "4.46"
type input "0.75"
type textarea "girls basketball"
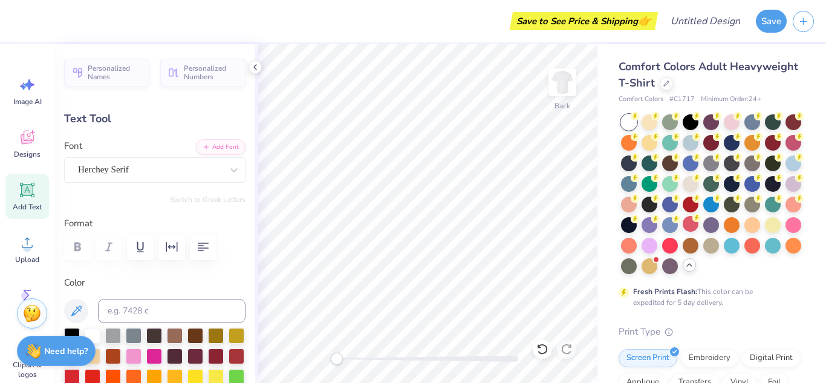
scroll to position [0, 1]
type input "6.68"
type input "1.65"
type input "2.99"
click at [105, 171] on div "Herchey" at bounding box center [150, 169] width 146 height 19
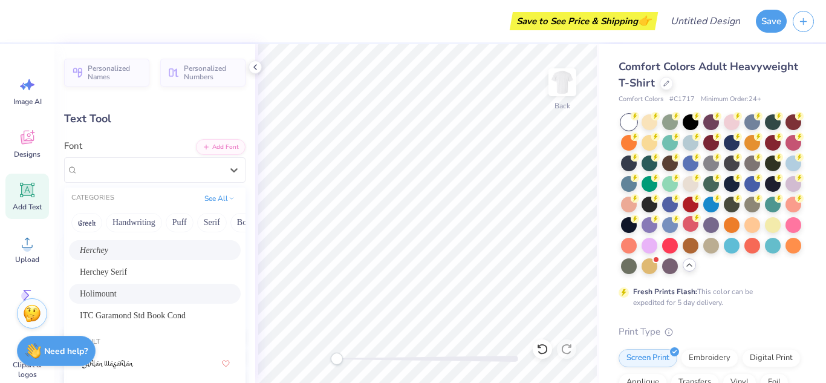
scroll to position [57, 0]
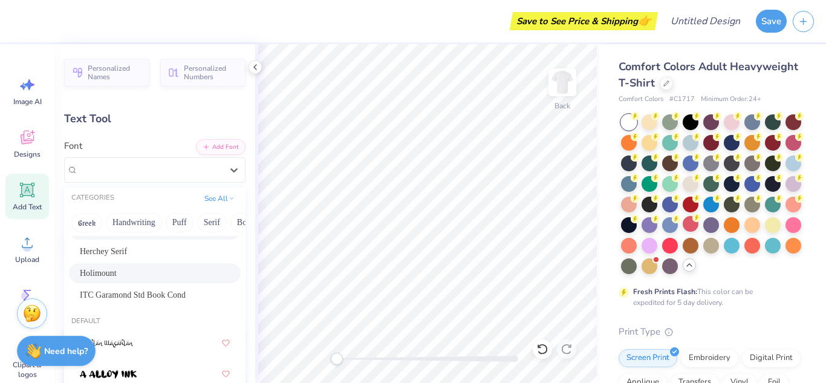
click at [152, 269] on div "Holimount" at bounding box center [155, 273] width 150 height 13
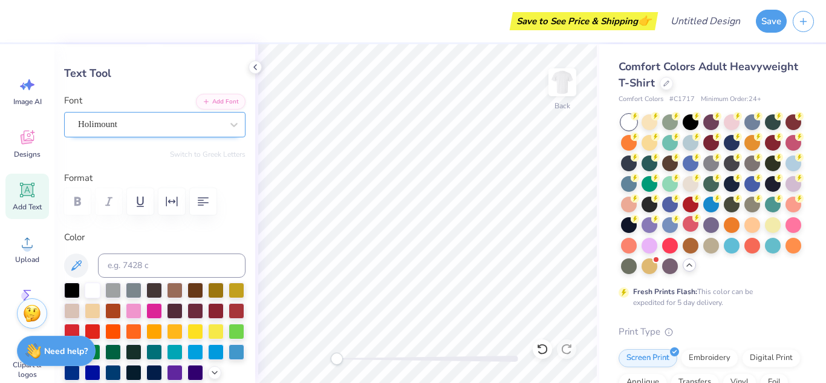
scroll to position [41, 0]
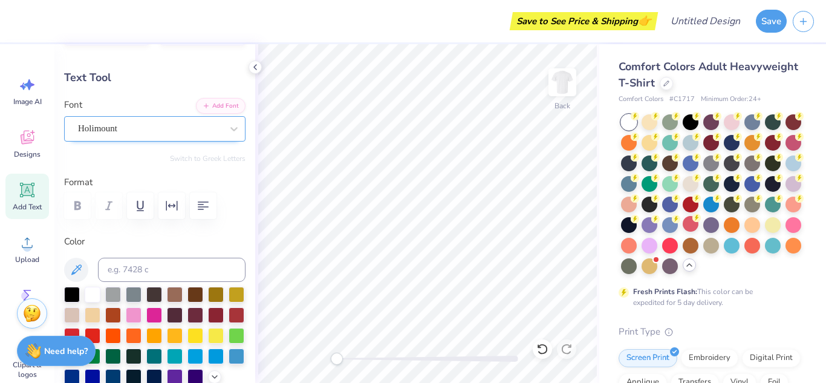
drag, startPoint x: 128, startPoint y: 130, endPoint x: 126, endPoint y: 139, distance: 9.3
click at [127, 130] on div "Holimount" at bounding box center [150, 128] width 146 height 19
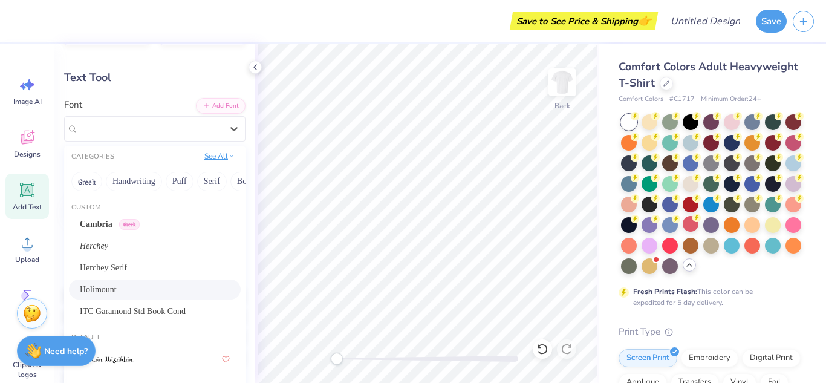
click at [232, 153] on icon at bounding box center [232, 156] width 6 height 6
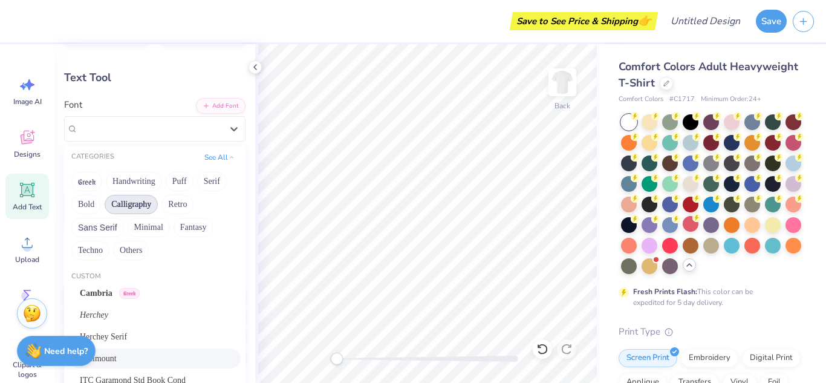
click at [143, 202] on button "Calligraphy" at bounding box center [131, 204] width 53 height 19
click at [152, 348] on div at bounding box center [155, 347] width 150 height 22
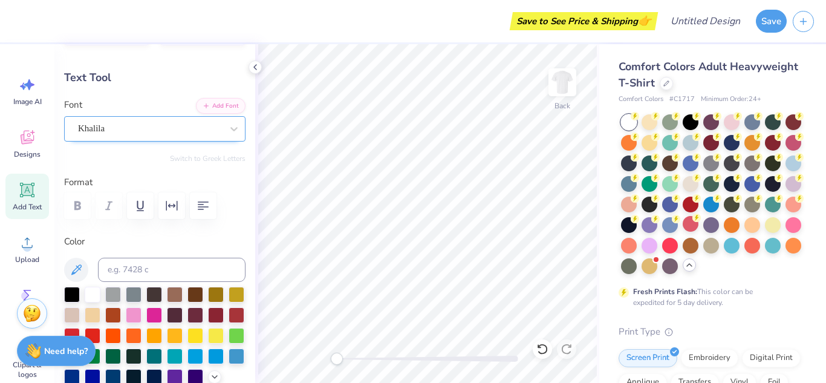
click at [175, 127] on div "Khalila" at bounding box center [150, 128] width 146 height 19
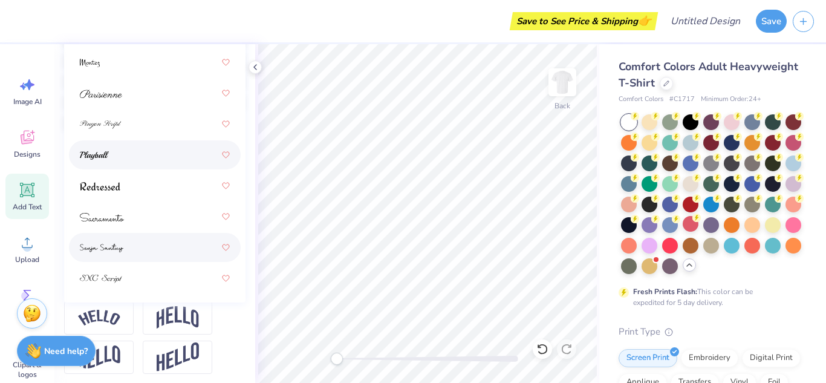
scroll to position [306, 0]
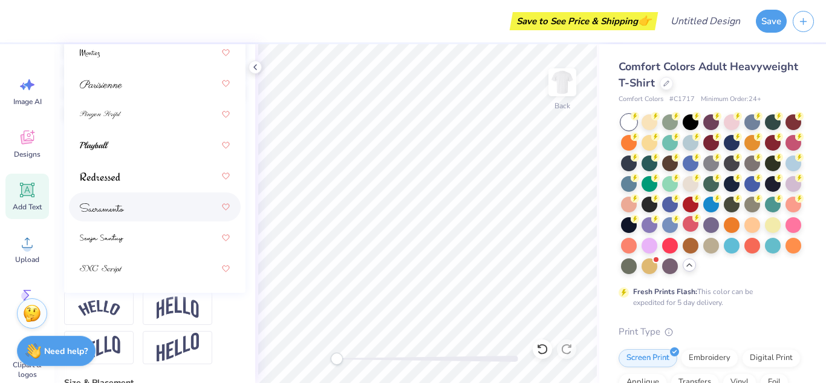
click at [170, 203] on div at bounding box center [155, 207] width 150 height 22
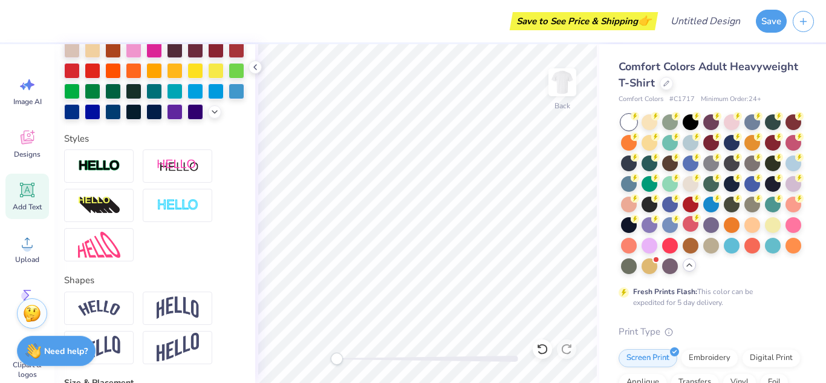
click at [24, 188] on icon at bounding box center [27, 189] width 11 height 11
type input "5.59"
type input "1.62"
type input "11.69"
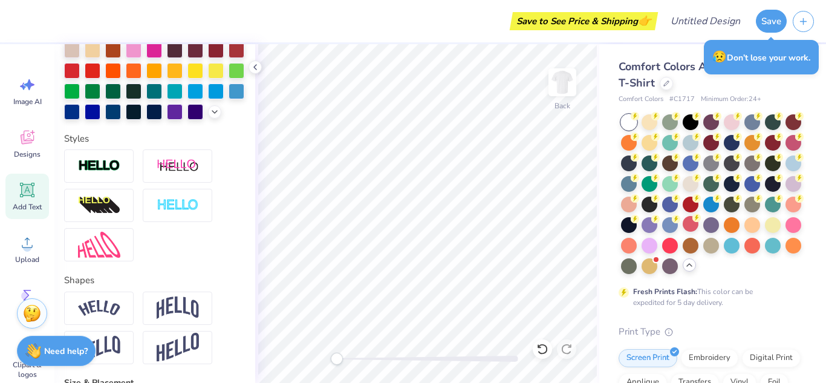
click at [25, 194] on icon at bounding box center [27, 189] width 11 height 11
